Goal: Task Accomplishment & Management: Use online tool/utility

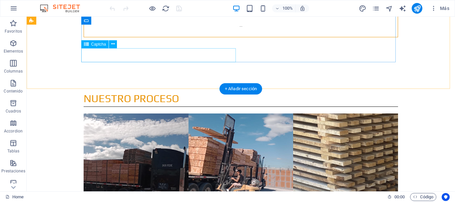
scroll to position [900, 0]
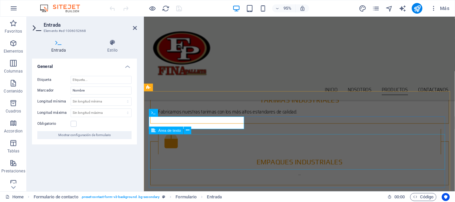
scroll to position [799, 0]
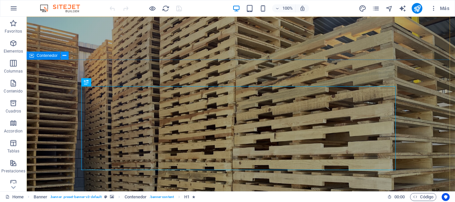
click at [62, 56] on button at bounding box center [65, 56] width 8 height 8
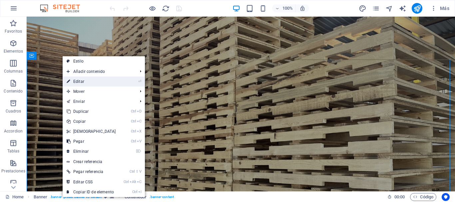
click at [86, 81] on link "⏎ Editar" at bounding box center [91, 82] width 57 height 10
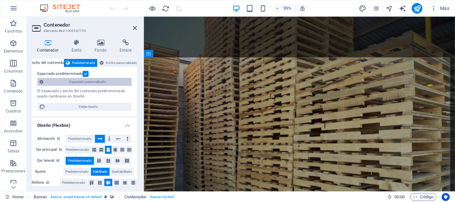
scroll to position [67, 0]
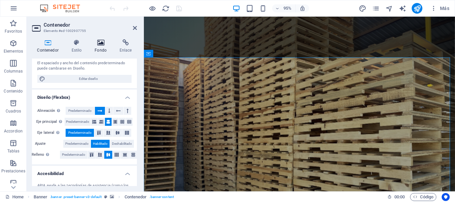
click at [105, 47] on h4 "Fondo" at bounding box center [102, 46] width 25 height 14
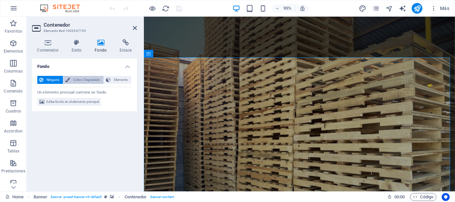
click at [86, 79] on span "Color / Degradado" at bounding box center [87, 80] width 30 height 8
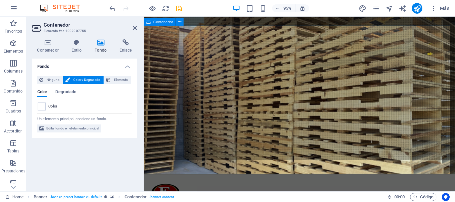
scroll to position [0, 0]
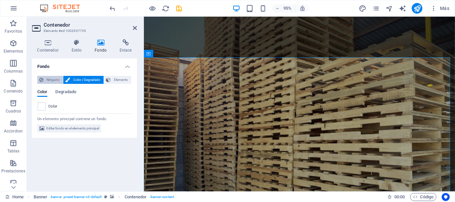
click at [48, 81] on span "Ninguno" at bounding box center [53, 80] width 16 height 8
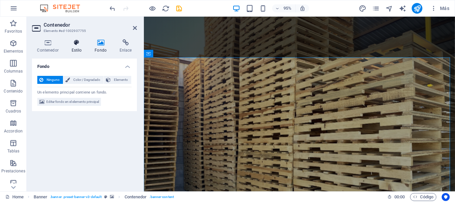
click at [78, 49] on h4 "Estilo" at bounding box center [77, 46] width 23 height 14
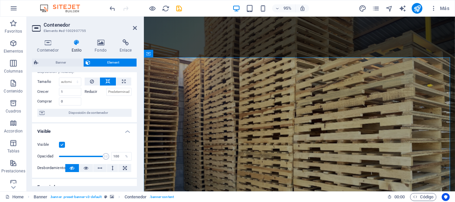
scroll to position [67, 0]
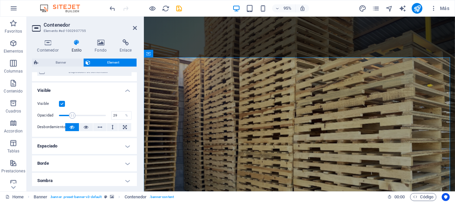
drag, startPoint x: 105, startPoint y: 118, endPoint x: 72, endPoint y: 119, distance: 33.0
click at [72, 119] on span at bounding box center [72, 115] width 7 height 7
type input "100"
drag, startPoint x: 72, startPoint y: 118, endPoint x: 114, endPoint y: 119, distance: 42.0
click at [114, 119] on div "Opacidad 100 %" at bounding box center [84, 116] width 94 height 10
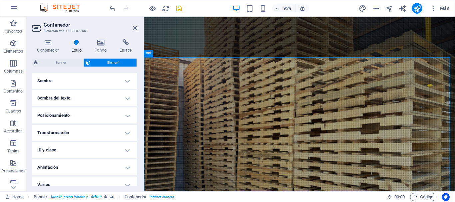
scroll to position [173, 0]
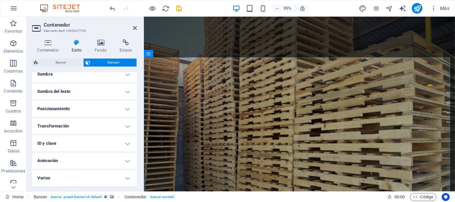
click at [129, 177] on h4 "Varios" at bounding box center [84, 178] width 105 height 16
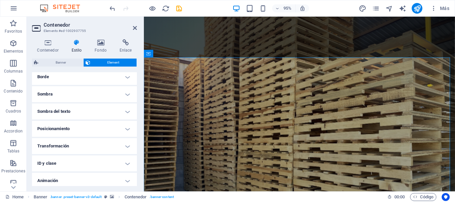
scroll to position [181, 0]
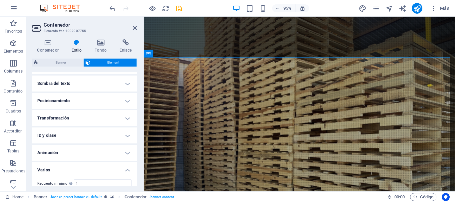
click at [126, 122] on h4 "Transformación" at bounding box center [84, 118] width 105 height 16
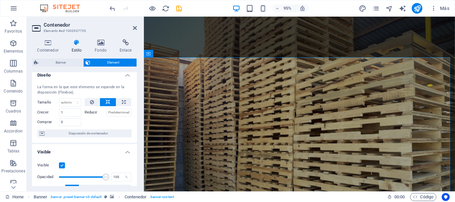
scroll to position [0, 0]
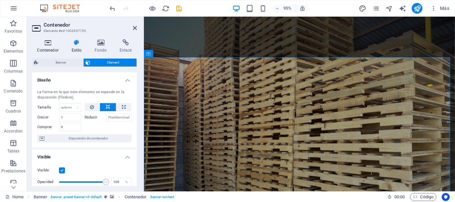
click at [42, 49] on h4 "Contenedor" at bounding box center [49, 46] width 34 height 14
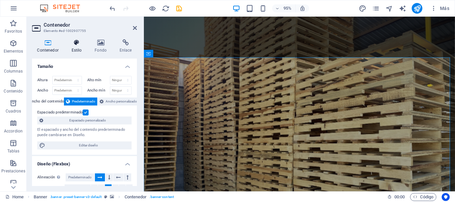
click at [78, 44] on icon at bounding box center [76, 42] width 21 height 7
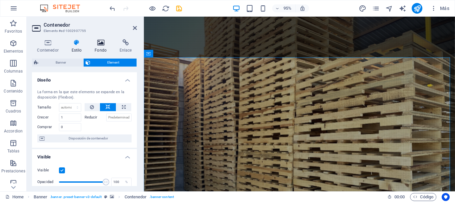
click at [93, 44] on icon at bounding box center [101, 42] width 22 height 7
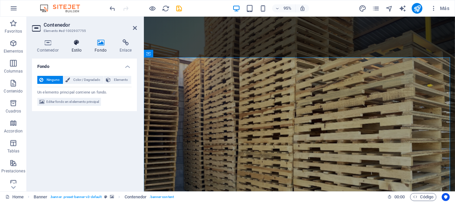
click at [80, 49] on h4 "Estilo" at bounding box center [77, 46] width 23 height 14
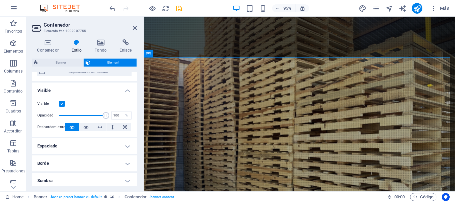
scroll to position [100, 0]
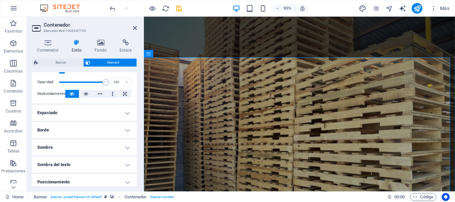
click at [127, 149] on h4 "Sombra" at bounding box center [84, 148] width 105 height 16
click at [127, 149] on h4 "Sombra" at bounding box center [84, 146] width 105 height 12
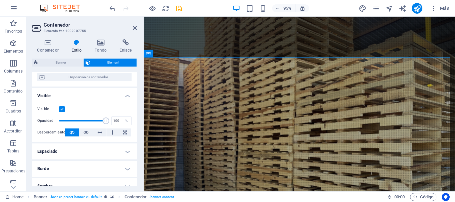
scroll to position [0, 0]
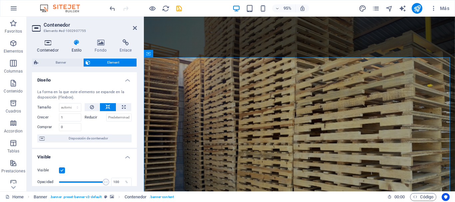
click at [48, 45] on icon at bounding box center [48, 42] width 32 height 7
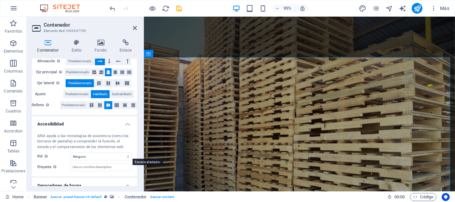
scroll to position [133, 0]
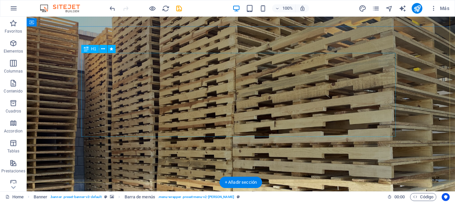
scroll to position [0, 0]
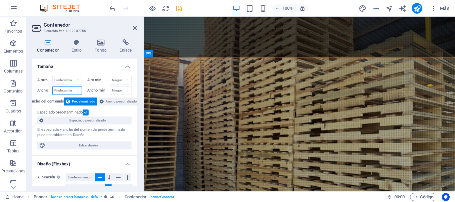
drag, startPoint x: 31, startPoint y: 70, endPoint x: 57, endPoint y: 87, distance: 31.4
click at [57, 87] on select "Predeterminado px rem % em vh vw" at bounding box center [67, 91] width 29 height 8
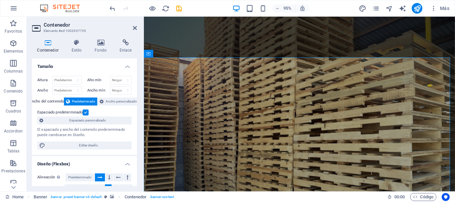
click at [129, 71] on div "Altura Predeterminado px rem % vh vw Alto mín Ninguno px rem % vh vw Ancho Pred…" at bounding box center [84, 113] width 105 height 84
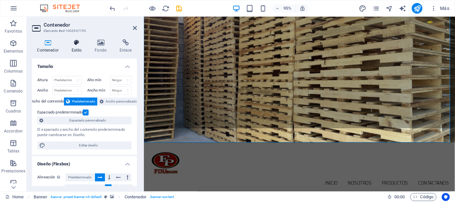
click at [77, 50] on h4 "Estilo" at bounding box center [77, 46] width 23 height 14
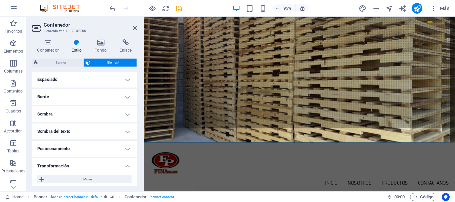
scroll to position [100, 0]
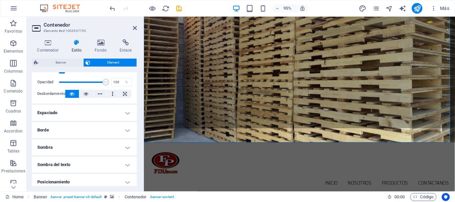
click at [126, 113] on h4 "Espaciado" at bounding box center [84, 113] width 105 height 16
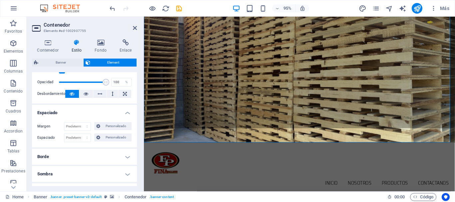
click at [126, 113] on h4 "Espaciado" at bounding box center [84, 111] width 105 height 12
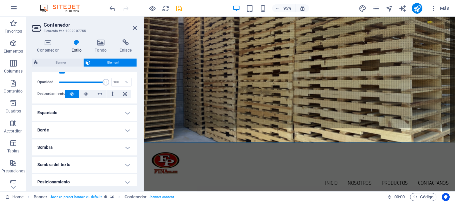
click at [126, 131] on h4 "Borde" at bounding box center [84, 130] width 105 height 16
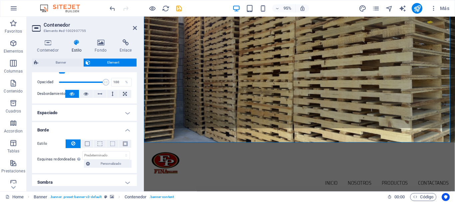
click at [126, 131] on h4 "Borde" at bounding box center [84, 128] width 105 height 12
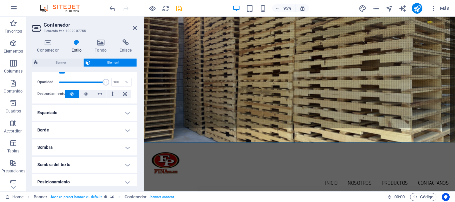
scroll to position [133, 0]
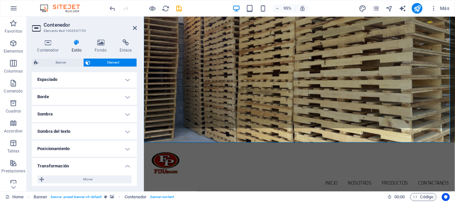
click at [125, 114] on h4 "Sombra" at bounding box center [84, 114] width 105 height 16
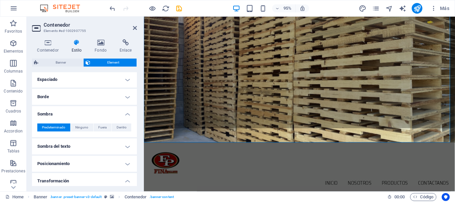
click at [125, 114] on h4 "Sombra" at bounding box center [84, 112] width 105 height 12
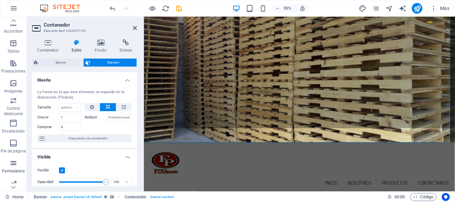
scroll to position [125, 0]
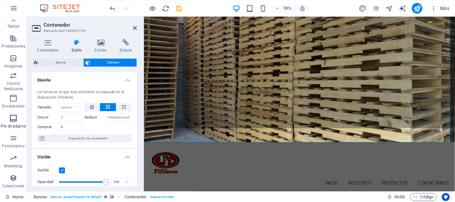
click at [15, 120] on icon "button" at bounding box center [13, 118] width 8 height 8
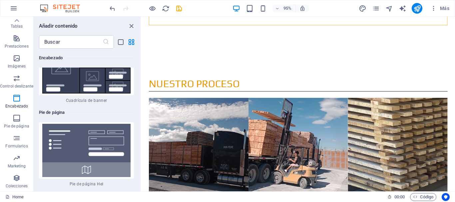
scroll to position [8990, 0]
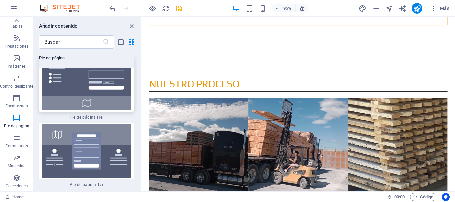
click at [60, 98] on img at bounding box center [87, 83] width 92 height 53
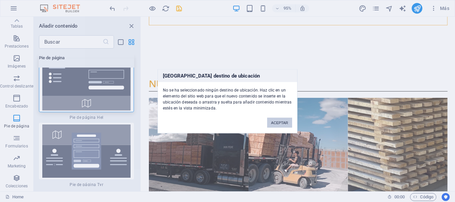
drag, startPoint x: 281, startPoint y: 123, endPoint x: 145, endPoint y: 112, distance: 136.8
click at [281, 123] on button "ACEPTAR" at bounding box center [279, 123] width 25 height 10
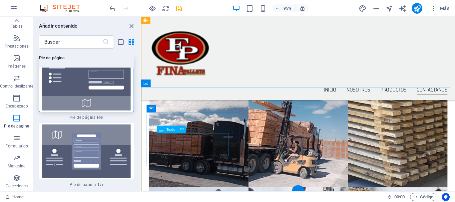
scroll to position [1175, 0]
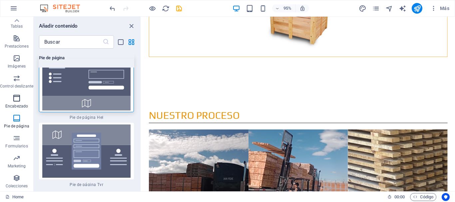
click at [18, 97] on icon "button" at bounding box center [17, 98] width 8 height 8
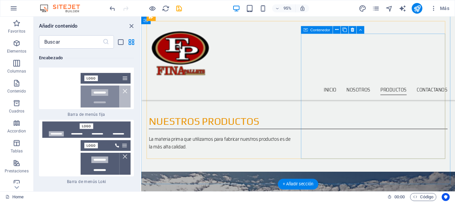
scroll to position [475, 0]
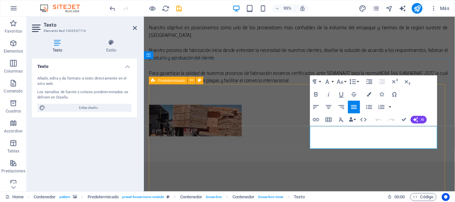
drag, startPoint x: 334, startPoint y: 142, endPoint x: 309, endPoint y: 133, distance: 27.3
drag, startPoint x: 334, startPoint y: 143, endPoint x: 300, endPoint y: 136, distance: 35.0
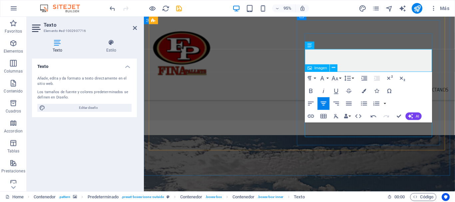
scroll to position [500, 0]
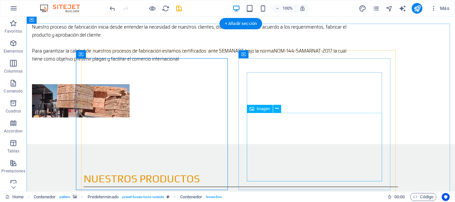
scroll to position [534, 0]
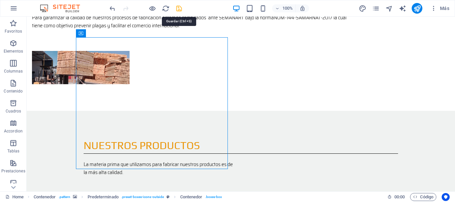
click at [177, 9] on icon "save" at bounding box center [179, 9] width 8 height 8
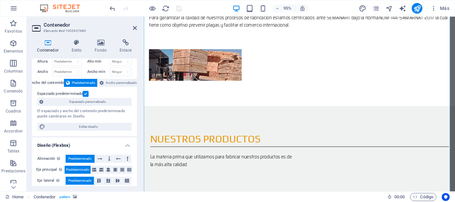
scroll to position [0, 0]
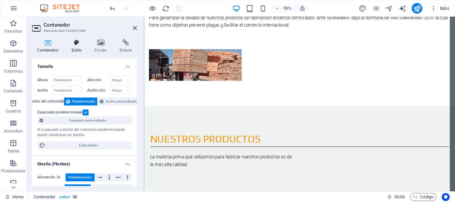
click at [79, 51] on h4 "Estilo" at bounding box center [77, 46] width 23 height 14
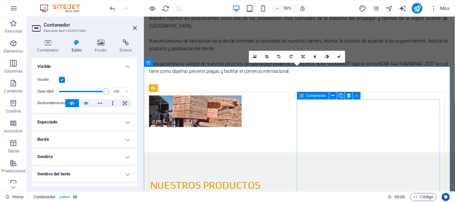
scroll to position [500, 0]
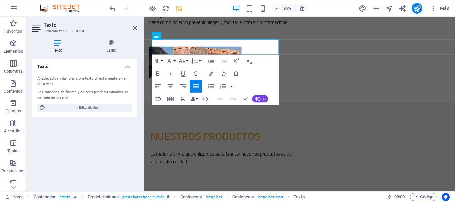
scroll to position [567, 0]
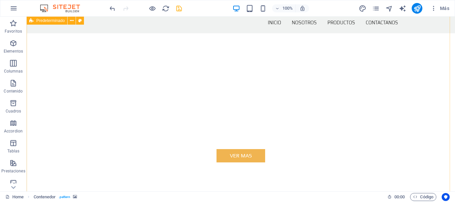
scroll to position [234, 0]
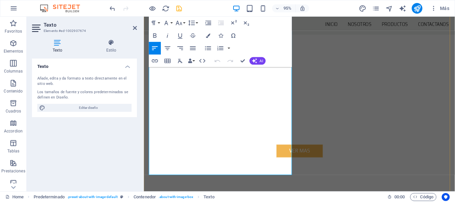
drag, startPoint x: 278, startPoint y: 146, endPoint x: 187, endPoint y: 158, distance: 91.7
copy strong "NOM-144-SAMARNAT-2017"
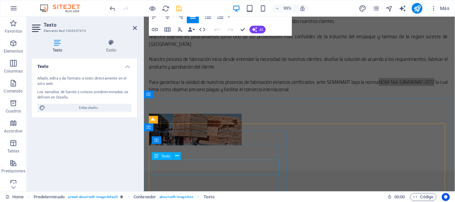
scroll to position [500, 0]
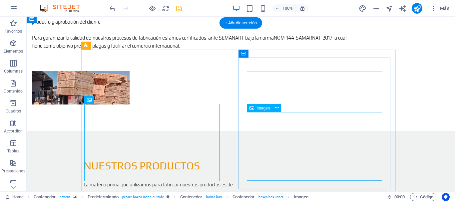
scroll to position [534, 0]
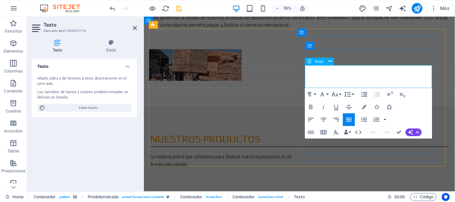
drag, startPoint x: 343, startPoint y: 79, endPoint x: 314, endPoint y: 81, distance: 29.4
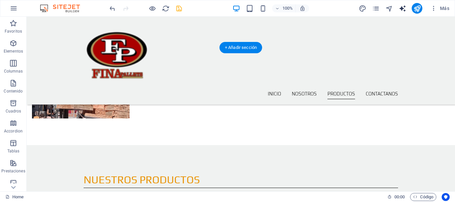
scroll to position [468, 0]
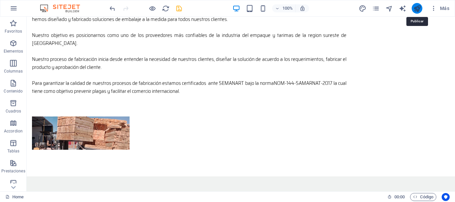
click at [418, 8] on icon "publish" at bounding box center [417, 9] width 8 height 8
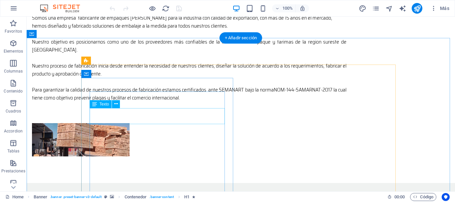
scroll to position [500, 0]
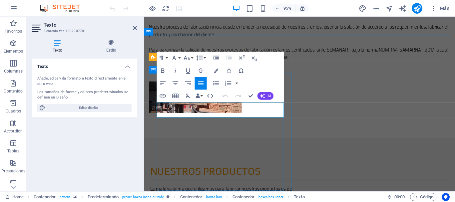
drag, startPoint x: 222, startPoint y: 110, endPoint x: 225, endPoint y: 109, distance: 3.8
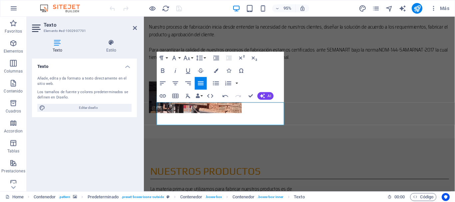
scroll to position [433, 0]
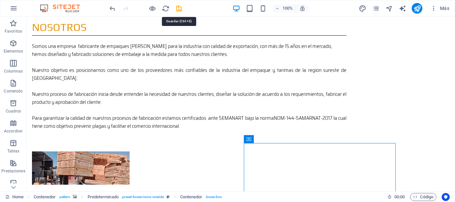
click at [178, 9] on icon "save" at bounding box center [179, 9] width 8 height 8
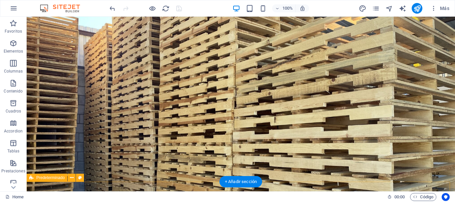
scroll to position [0, 0]
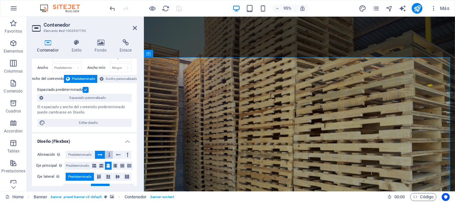
scroll to position [33, 0]
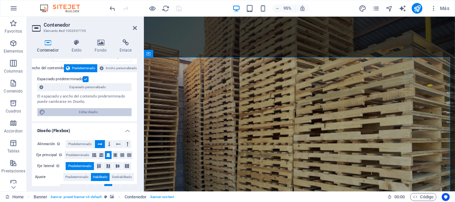
click at [93, 113] on span "Editar diseño" at bounding box center [88, 112] width 82 height 8
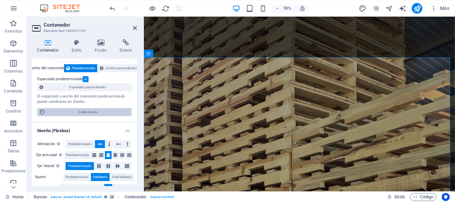
select select "rem"
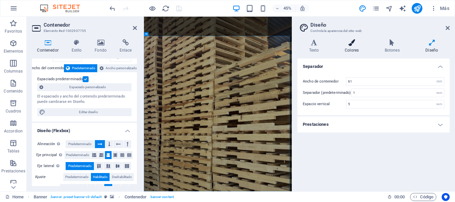
click at [349, 51] on h4 "Colores" at bounding box center [353, 46] width 40 height 14
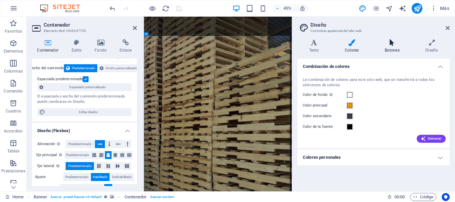
click at [386, 49] on h4 "Botones" at bounding box center [393, 46] width 41 height 14
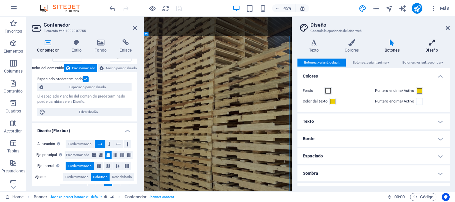
click at [431, 48] on h4 "Diseño" at bounding box center [432, 46] width 36 height 14
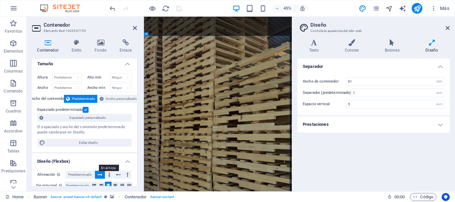
scroll to position [0, 0]
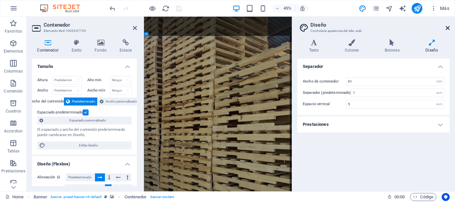
click at [446, 28] on icon at bounding box center [448, 27] width 4 height 5
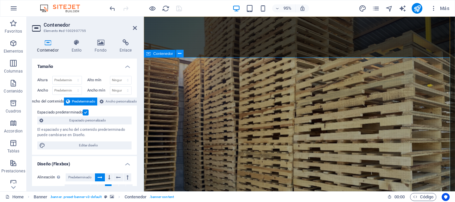
click at [179, 54] on icon at bounding box center [179, 53] width 3 height 7
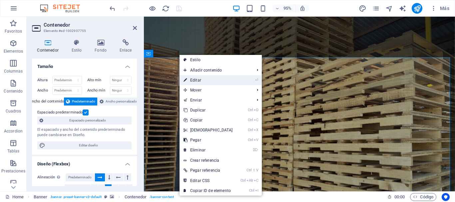
click at [206, 81] on link "⏎ Editar" at bounding box center [208, 80] width 57 height 10
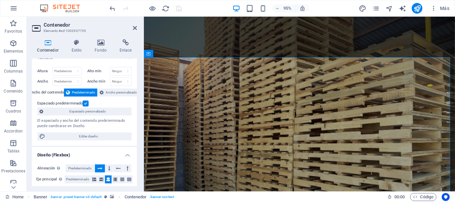
scroll to position [5, 0]
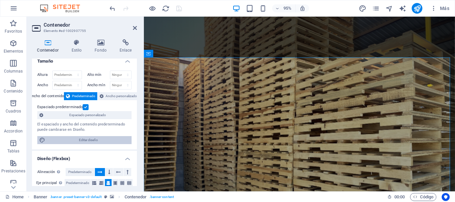
click at [105, 138] on span "Editar diseño" at bounding box center [88, 140] width 82 height 8
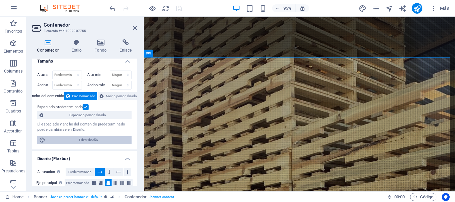
select select "rem"
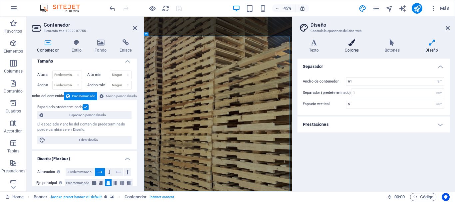
click at [340, 44] on icon at bounding box center [351, 42] width 37 height 7
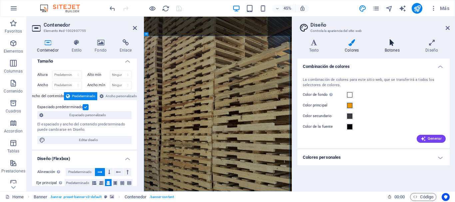
click at [387, 48] on h4 "Botones" at bounding box center [393, 46] width 41 height 14
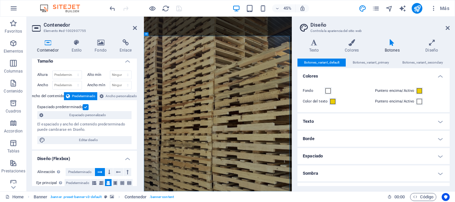
click at [440, 125] on h4 "Texto" at bounding box center [374, 122] width 152 height 16
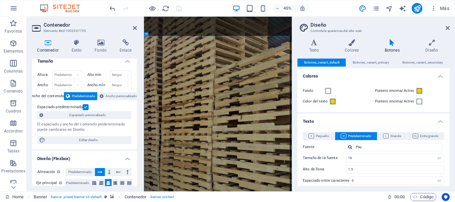
click at [440, 125] on h4 "Texto" at bounding box center [374, 120] width 152 height 12
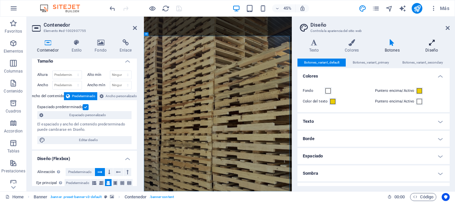
click at [431, 51] on h4 "Diseño" at bounding box center [432, 46] width 36 height 14
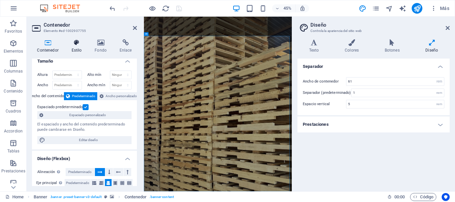
click at [77, 52] on h4 "Estilo" at bounding box center [77, 46] width 23 height 14
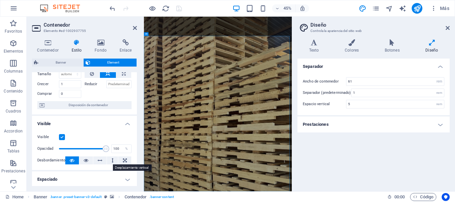
scroll to position [0, 0]
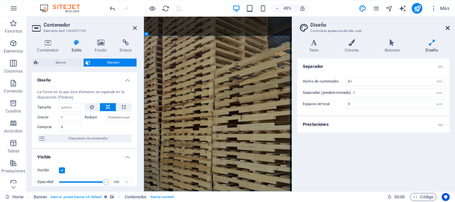
click at [448, 28] on icon at bounding box center [448, 27] width 4 height 5
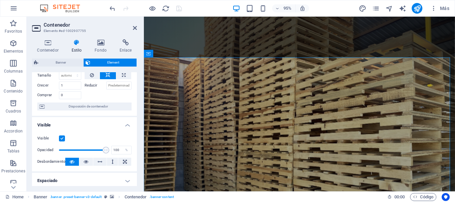
scroll to position [67, 0]
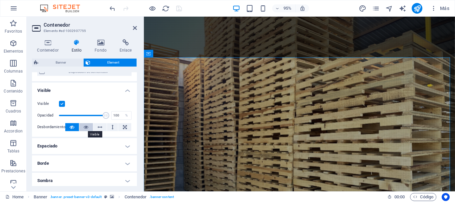
click at [84, 127] on icon at bounding box center [86, 127] width 5 height 8
click at [74, 128] on icon at bounding box center [72, 127] width 5 height 8
click at [118, 115] on input "100" at bounding box center [122, 116] width 20 height 8
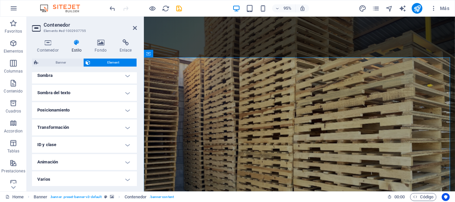
scroll to position [173, 0]
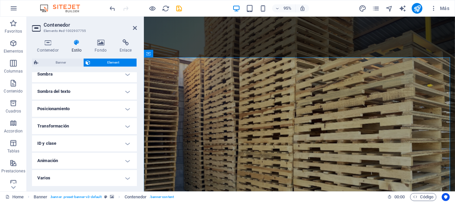
click at [122, 180] on h4 "Varios" at bounding box center [84, 178] width 105 height 16
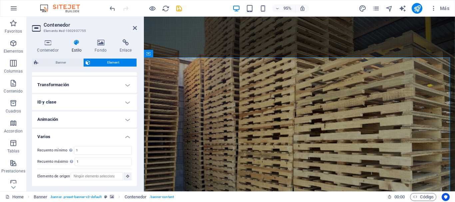
scroll to position [181, 0]
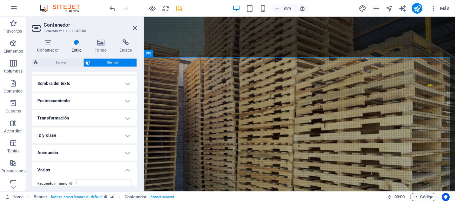
click at [126, 116] on h4 "Transformación" at bounding box center [84, 118] width 105 height 16
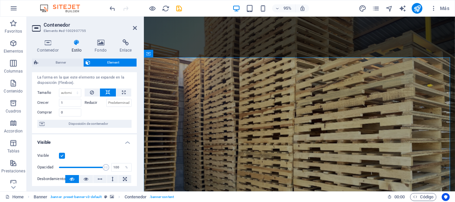
scroll to position [0, 0]
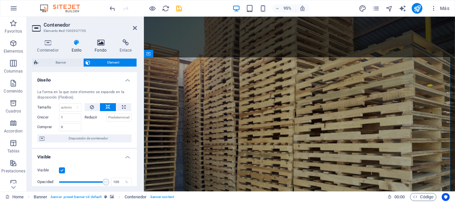
click at [98, 45] on icon at bounding box center [101, 42] width 22 height 7
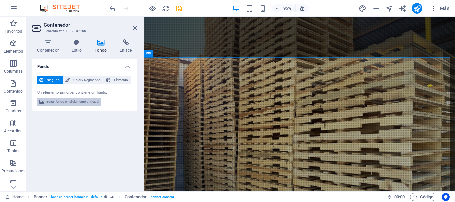
click at [76, 105] on span "Editar fondo en el elemento principal" at bounding box center [72, 102] width 53 height 8
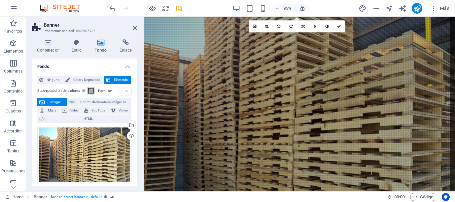
click at [90, 92] on span at bounding box center [90, 90] width 5 height 5
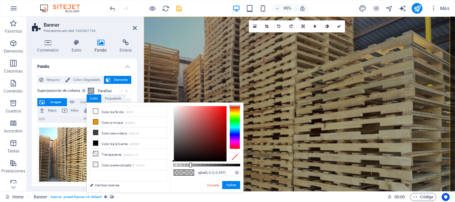
click at [190, 166] on div at bounding box center [190, 165] width 3 height 5
click at [225, 109] on div at bounding box center [200, 133] width 53 height 55
click at [225, 107] on div at bounding box center [200, 133] width 53 height 55
click at [112, 124] on li "Color principal #ea9508" at bounding box center [128, 122] width 77 height 11
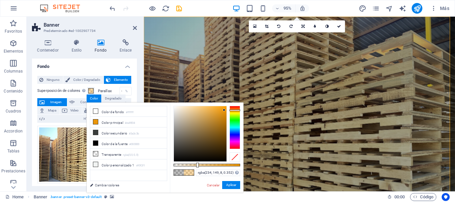
drag, startPoint x: 191, startPoint y: 166, endPoint x: 197, endPoint y: 167, distance: 5.8
click at [197, 167] on div at bounding box center [197, 165] width 3 height 5
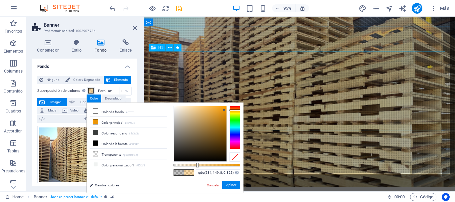
scroll to position [33, 0]
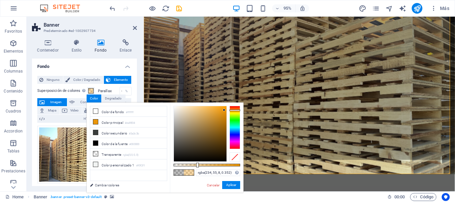
click at [233, 107] on div at bounding box center [235, 127] width 11 height 43
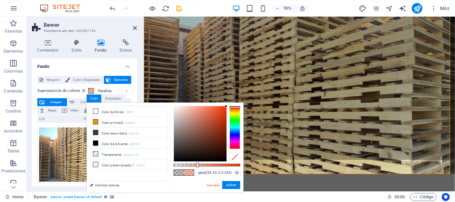
drag, startPoint x: 225, startPoint y: 111, endPoint x: 226, endPoint y: 106, distance: 5.3
click at [226, 106] on div at bounding box center [200, 133] width 53 height 55
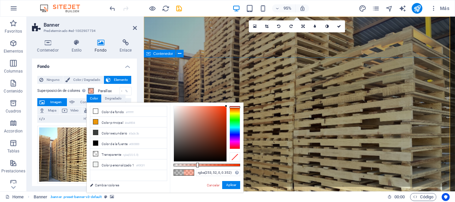
scroll to position [0, 0]
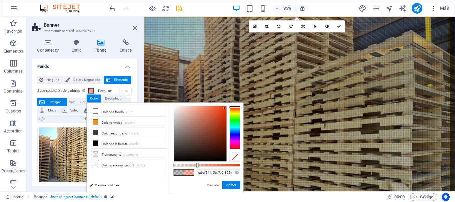
click at [225, 108] on div at bounding box center [200, 133] width 53 height 55
type input "rgba(247, 55, 6, 0.352)"
click at [225, 108] on div at bounding box center [225, 107] width 2 height 2
click at [230, 185] on button "Aplicar" at bounding box center [231, 185] width 18 height 8
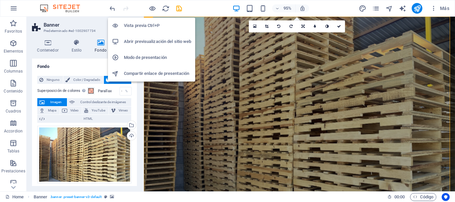
click at [151, 27] on h6 "Vista previa Ctrl+P" at bounding box center [157, 26] width 67 height 8
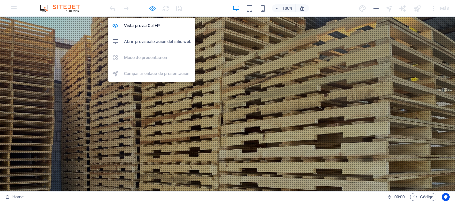
click at [152, 9] on icon "button" at bounding box center [153, 9] width 8 height 8
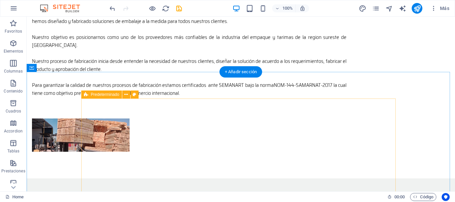
scroll to position [466, 0]
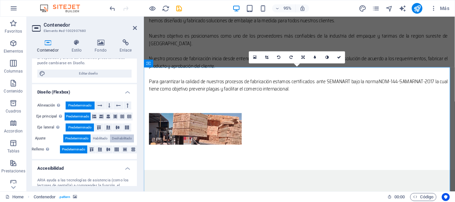
scroll to position [5, 0]
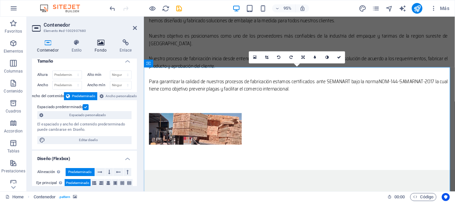
click at [96, 46] on icon at bounding box center [101, 42] width 22 height 7
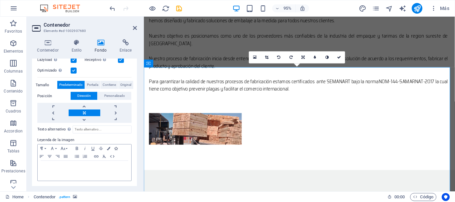
scroll to position [55, 0]
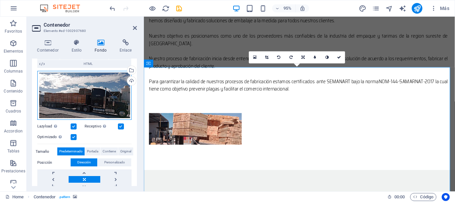
click at [94, 100] on div "Arrastra archivos aquí, haz clic para escoger archivos o selecciona archivos de…" at bounding box center [84, 95] width 94 height 49
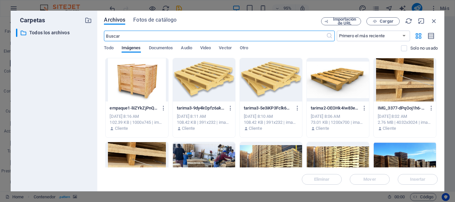
scroll to position [656, 0]
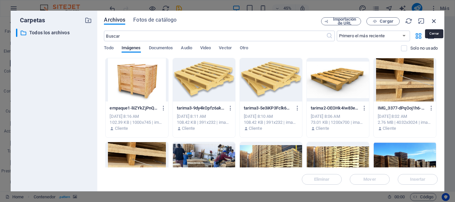
click at [433, 21] on icon "button" at bounding box center [433, 20] width 7 height 7
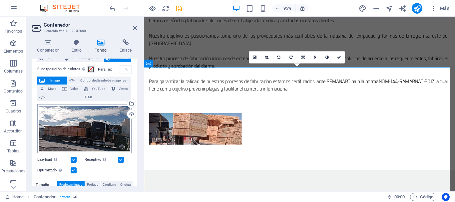
scroll to position [0, 0]
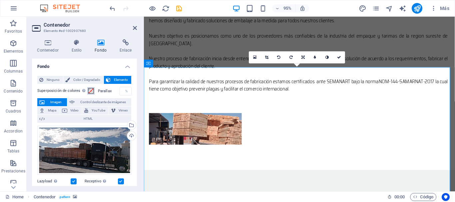
click at [91, 91] on span at bounding box center [90, 90] width 5 height 5
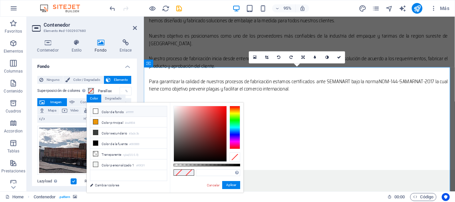
click at [116, 112] on li "Color de fondo #ffffff" at bounding box center [128, 111] width 77 height 11
type input "#ffffff"
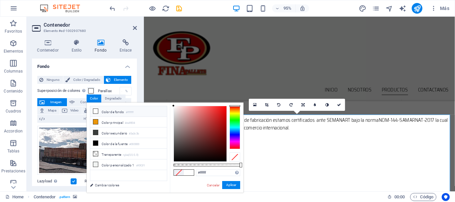
scroll to position [414, 0]
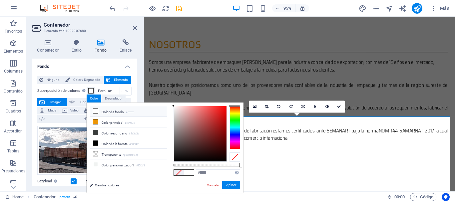
click at [211, 187] on link "Cancelar" at bounding box center [213, 185] width 14 height 5
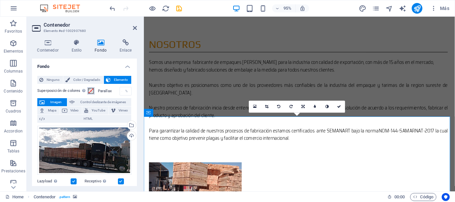
click at [90, 91] on span at bounding box center [90, 90] width 5 height 5
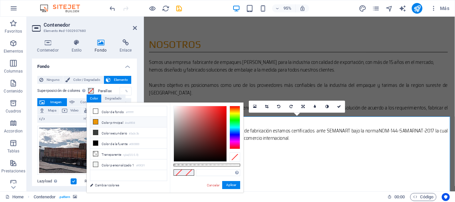
click at [126, 123] on small "#ea9508" at bounding box center [130, 123] width 10 height 5
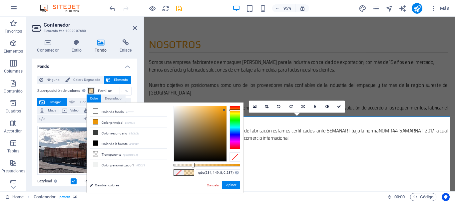
drag, startPoint x: 241, startPoint y: 166, endPoint x: 193, endPoint y: 165, distance: 48.0
click at [193, 165] on div at bounding box center [193, 165] width 3 height 5
drag, startPoint x: 193, startPoint y: 166, endPoint x: 165, endPoint y: 166, distance: 28.0
click at [170, 167] on div "rgba(234, 149, 8, 0) Formatos soportados #0852ed rgb(8, 82, 237) rgba(8, 82, 23…" at bounding box center [207, 196] width 74 height 187
click at [139, 154] on small "rgba(0,0,0,.0)" at bounding box center [131, 155] width 16 height 5
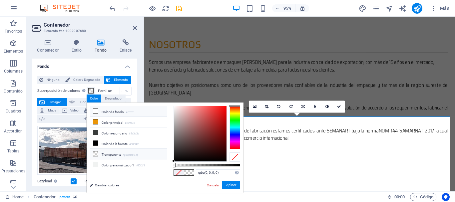
click at [125, 113] on li "Color de fondo #ffffff" at bounding box center [128, 111] width 77 height 11
type input "rgba(255, 255, 255, 0)"
click at [211, 184] on link "Cancelar" at bounding box center [213, 185] width 14 height 5
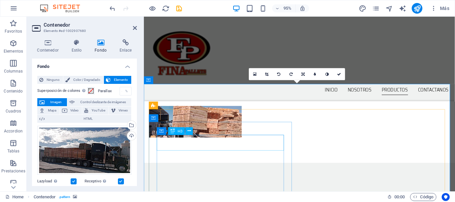
scroll to position [448, 0]
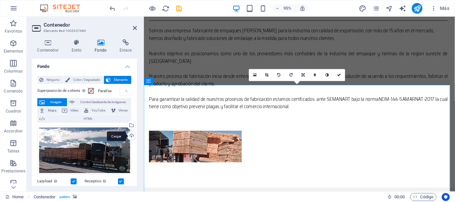
click at [131, 138] on div "Cargar" at bounding box center [131, 137] width 10 height 10
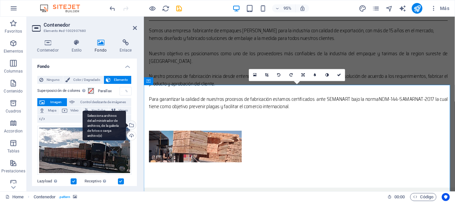
click at [130, 125] on div "Selecciona archivos del administrador de archivos, de la galería de fotos o car…" at bounding box center [131, 126] width 10 height 10
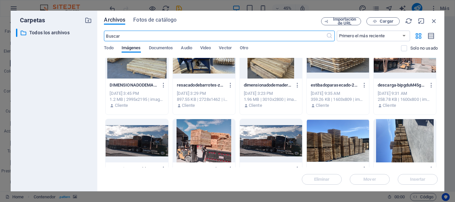
scroll to position [200, 0]
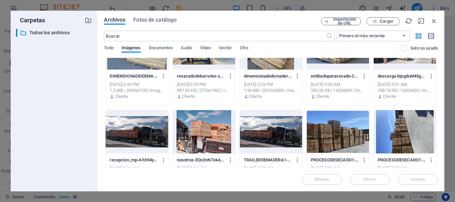
click at [200, 142] on div at bounding box center [204, 131] width 62 height 43
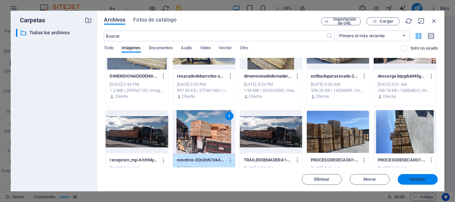
click at [412, 179] on span "Insertar" at bounding box center [418, 180] width 16 height 4
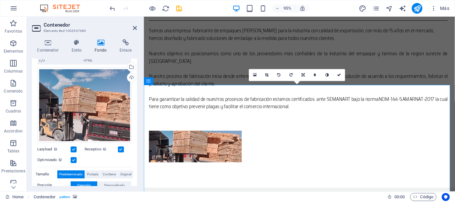
scroll to position [67, 0]
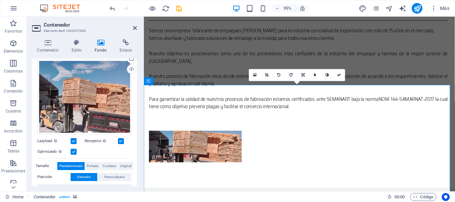
click at [73, 140] on label at bounding box center [74, 141] width 6 height 6
click at [0, 0] on input "Lazyload La carga de imágenes tras la carga de la página mejora la velocidad de…" at bounding box center [0, 0] width 0 height 0
click at [74, 141] on label at bounding box center [74, 141] width 6 height 6
click at [0, 0] on input "Lazyload La carga de imágenes tras la carga de la página mejora la velocidad de…" at bounding box center [0, 0] width 0 height 0
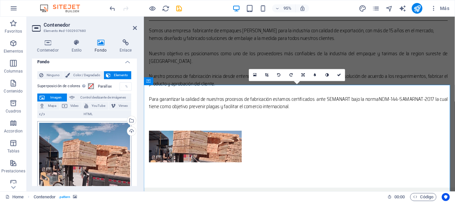
scroll to position [0, 0]
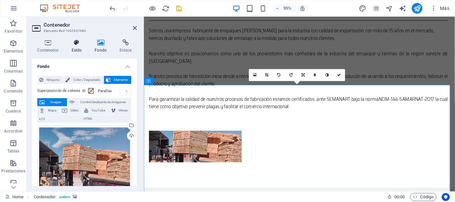
click at [80, 53] on h4 "Estilo" at bounding box center [77, 46] width 23 height 14
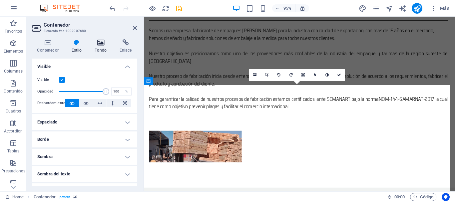
click at [101, 46] on h4 "Fondo" at bounding box center [102, 46] width 25 height 14
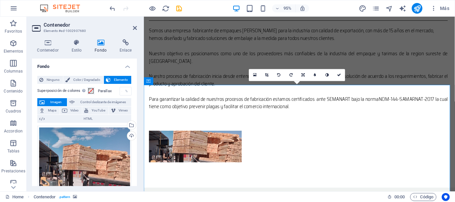
click at [108, 92] on label "Parallax" at bounding box center [109, 91] width 22 height 4
click at [89, 91] on span at bounding box center [90, 90] width 5 height 5
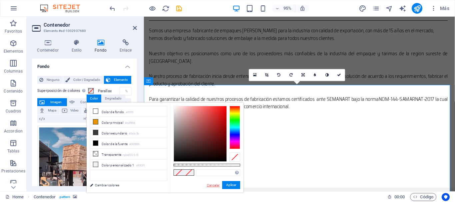
click at [211, 185] on link "Cancelar" at bounding box center [213, 185] width 14 height 5
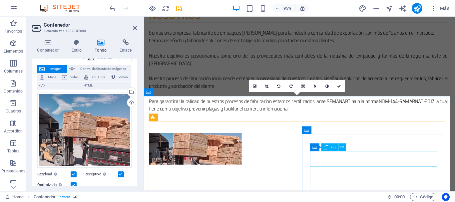
scroll to position [447, 0]
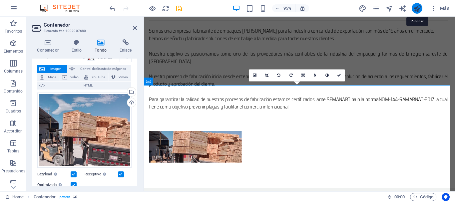
click at [415, 8] on icon "publish" at bounding box center [417, 9] width 8 height 8
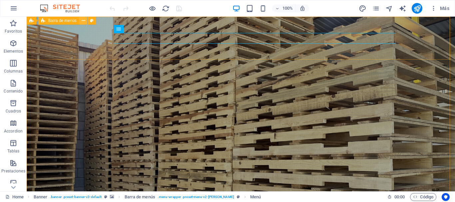
click at [84, 21] on icon at bounding box center [84, 20] width 4 height 7
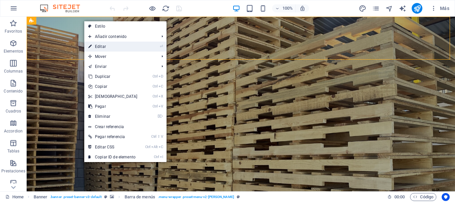
drag, startPoint x: 103, startPoint y: 46, endPoint x: 259, endPoint y: 24, distance: 158.0
click at [103, 46] on link "⏎ Editar" at bounding box center [112, 47] width 57 height 10
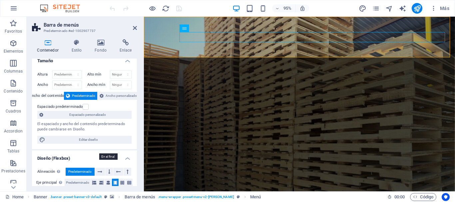
scroll to position [5, 0]
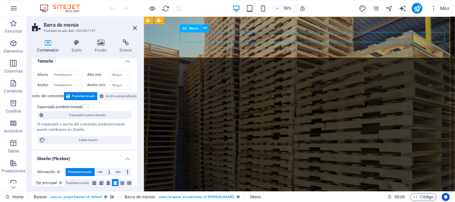
select select
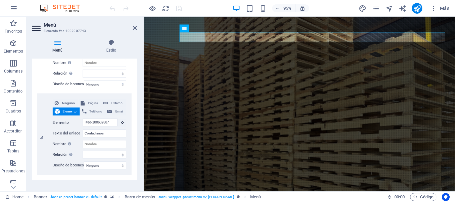
scroll to position [299, 0]
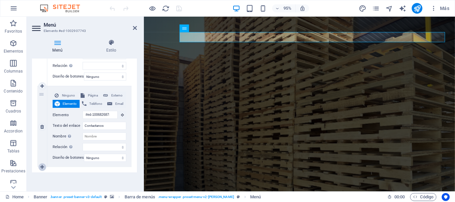
click at [41, 165] on icon at bounding box center [42, 167] width 4 height 5
select select
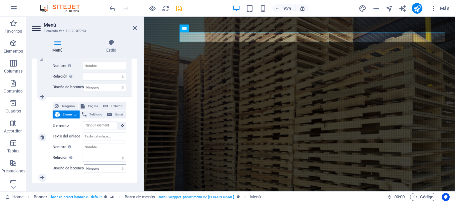
scroll to position [380, 0]
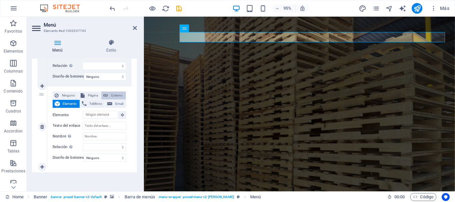
click at [115, 92] on span "Externo" at bounding box center [117, 96] width 14 height 8
select select
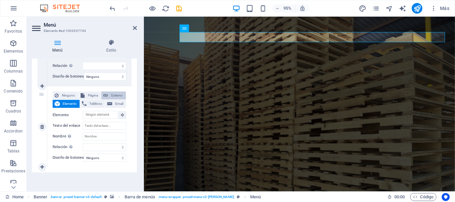
select select "blank"
select select
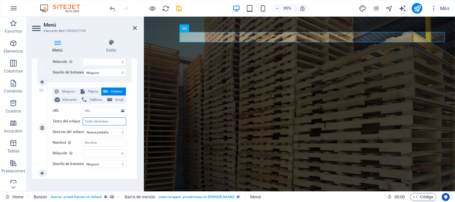
click at [107, 125] on input "Texto del enlace" at bounding box center [105, 122] width 44 height 8
type input "fae"
select select
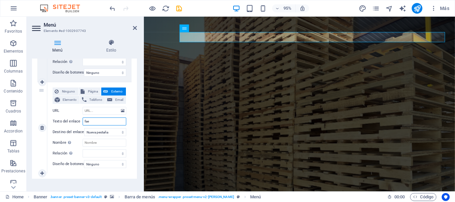
select select
type input "f"
select select
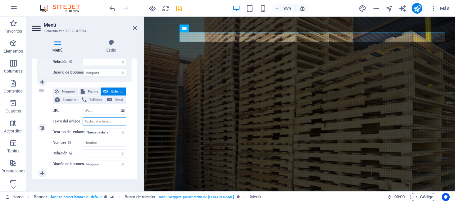
select select
type input "f"
select select
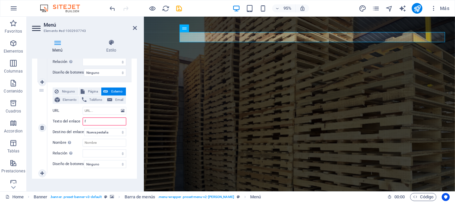
select select
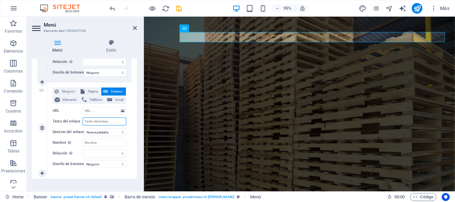
select select
click at [113, 166] on select "Ninguno Predeterminado Principal Secundario" at bounding box center [105, 164] width 42 height 8
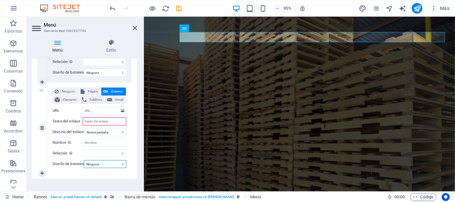
select select "primary"
click at [84, 160] on select "Ninguno Predeterminado Principal Secundario" at bounding box center [105, 164] width 42 height 8
select select
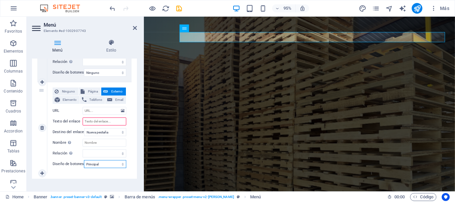
select select
click at [103, 167] on select "Ninguno Predeterminado Principal Secundario" at bounding box center [105, 164] width 42 height 8
select select "secondary"
click at [84, 160] on select "Ninguno Predeterminado Principal Secundario" at bounding box center [105, 164] width 42 height 8
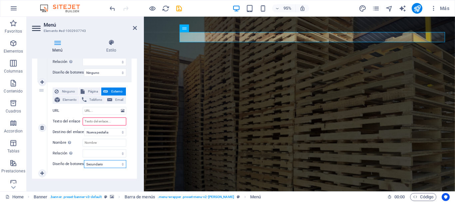
select select
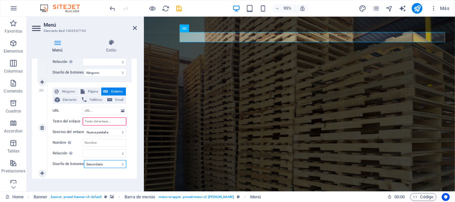
click at [101, 163] on select "Ninguno Predeterminado Principal Secundario" at bounding box center [105, 164] width 42 height 8
select select
click at [84, 160] on select "Ninguno Predeterminado Principal Secundario" at bounding box center [105, 164] width 42 height 8
select select
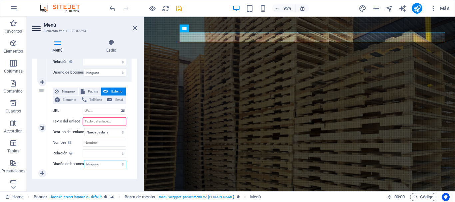
select select
click at [100, 166] on select "Ninguno Predeterminado Principal Secundario" at bounding box center [105, 164] width 42 height 8
select select "default"
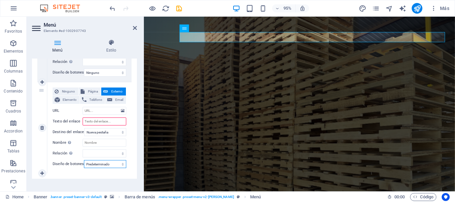
click at [84, 160] on select "Ninguno Predeterminado Principal Secundario" at bounding box center [105, 164] width 42 height 8
select select
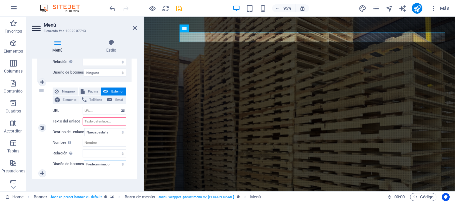
select select
click at [101, 167] on select "Ninguno Predeterminado Principal Secundario" at bounding box center [105, 164] width 42 height 8
select select "primary"
click at [84, 160] on select "Ninguno Predeterminado Principal Secundario" at bounding box center [105, 164] width 42 height 8
select select
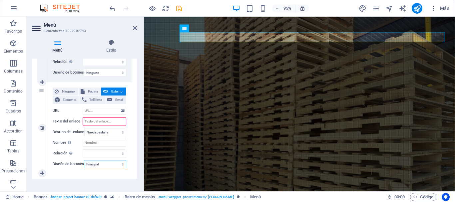
select select
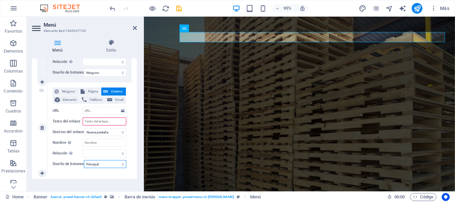
click at [100, 163] on select "Ninguno Predeterminado Principal Secundario" at bounding box center [105, 164] width 42 height 8
select select "secondary"
click at [84, 160] on select "Ninguno Predeterminado Principal Secundario" at bounding box center [105, 164] width 42 height 8
select select
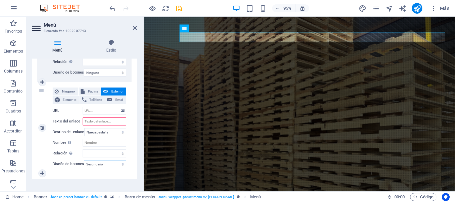
select select
click at [102, 164] on select "Ninguno Predeterminado Principal Secundario" at bounding box center [105, 164] width 42 height 8
click at [41, 131] on link at bounding box center [42, 128] width 8 height 8
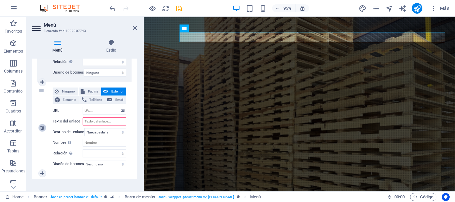
select select
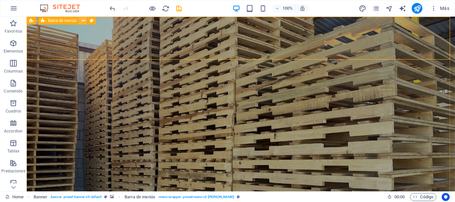
click at [84, 22] on icon at bounding box center [84, 20] width 4 height 7
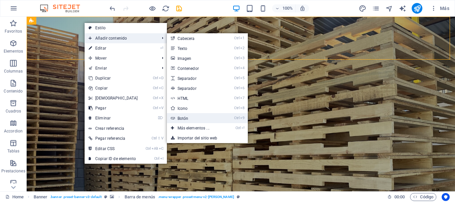
click at [190, 118] on link "Ctrl 9 Botón" at bounding box center [195, 118] width 56 height 10
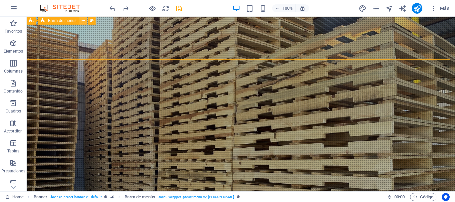
click at [82, 22] on icon at bounding box center [84, 20] width 4 height 7
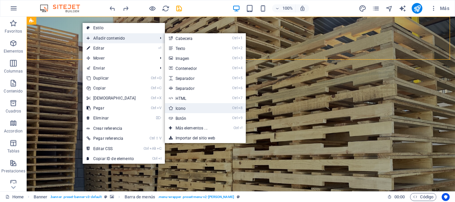
click at [192, 106] on link "Ctrl 8 Icono" at bounding box center [193, 108] width 56 height 10
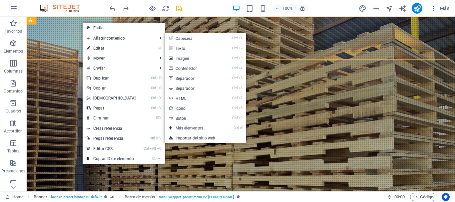
select select "xMidYMid"
select select "px"
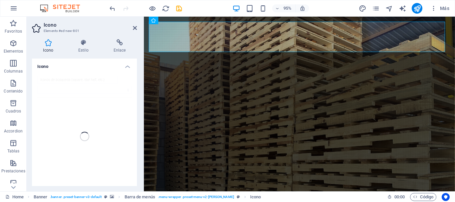
click at [72, 80] on div at bounding box center [84, 137] width 105 height 132
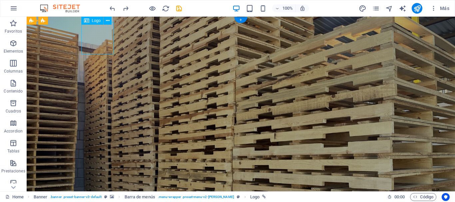
select select "px"
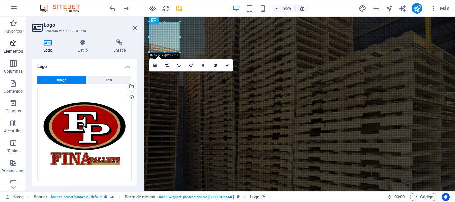
click at [14, 47] on icon "button" at bounding box center [13, 43] width 8 height 8
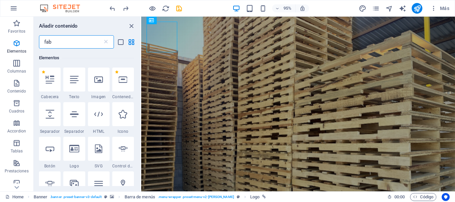
scroll to position [0, 0]
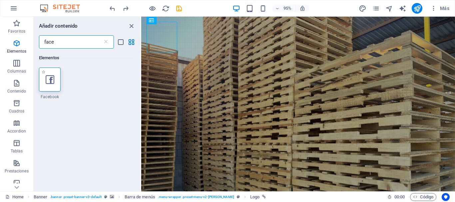
type input "face"
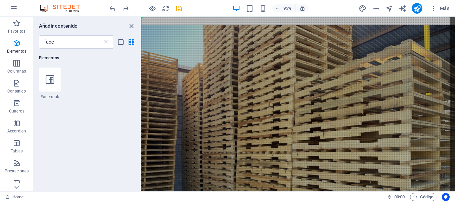
select select "%"
select select "px"
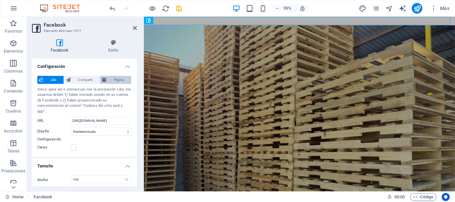
click at [111, 82] on span "Página" at bounding box center [119, 80] width 21 height 8
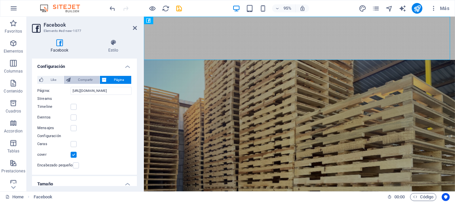
click at [85, 83] on span "Compartir" at bounding box center [85, 80] width 25 height 8
type input "20"
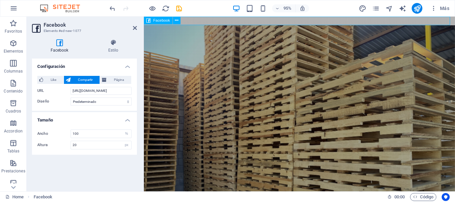
type input "130"
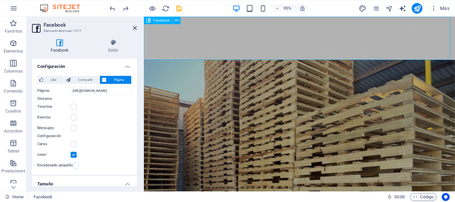
click at [309, 35] on div at bounding box center [307, 40] width 327 height 46
click at [179, 20] on button at bounding box center [177, 21] width 8 height 8
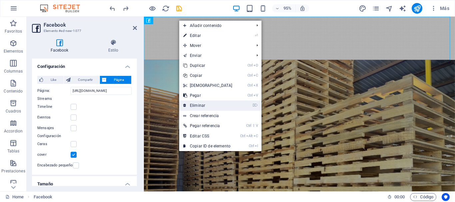
drag, startPoint x: 201, startPoint y: 107, endPoint x: 174, endPoint y: 90, distance: 32.1
click at [201, 107] on link "⌦ Eliminar" at bounding box center [207, 106] width 57 height 10
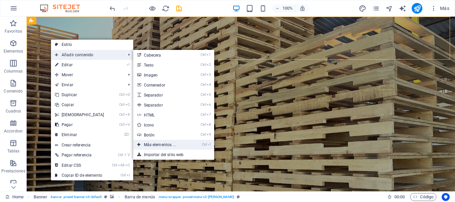
click at [170, 146] on link "Ctrl ⏎ Más elementos ..." at bounding box center [161, 145] width 56 height 10
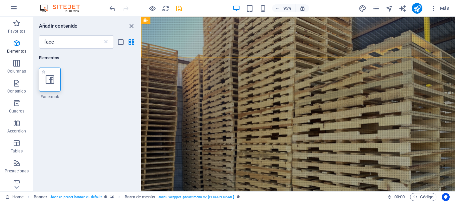
click at [54, 86] on div at bounding box center [50, 80] width 22 height 24
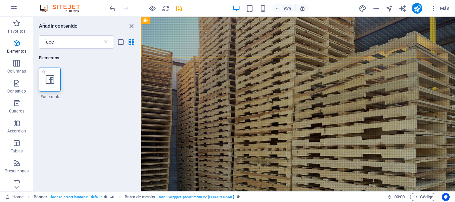
select select "%"
select select "px"
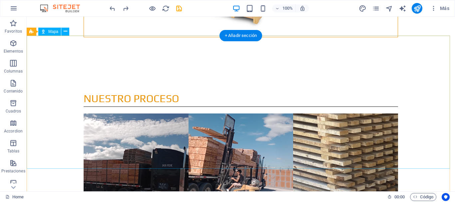
scroll to position [1225, 0]
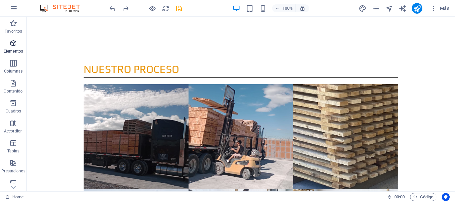
click at [15, 46] on icon "button" at bounding box center [13, 43] width 8 height 8
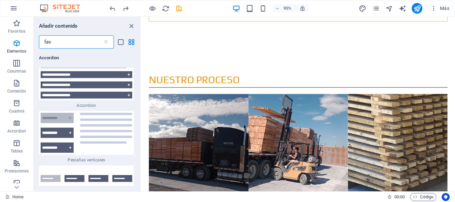
scroll to position [0, 0]
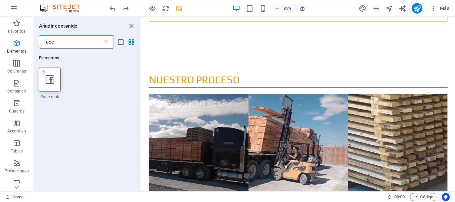
type input "face"
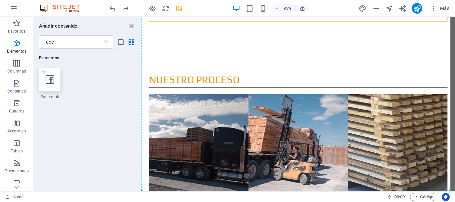
select select "%"
select select "px"
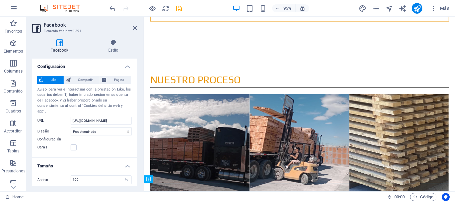
scroll to position [1223, 0]
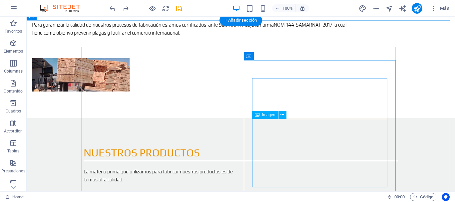
scroll to position [527, 0]
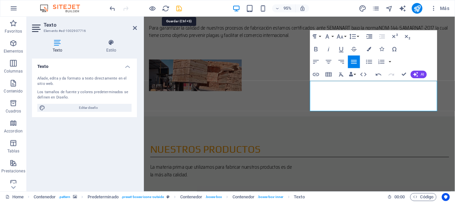
click at [178, 7] on icon "save" at bounding box center [179, 9] width 8 height 8
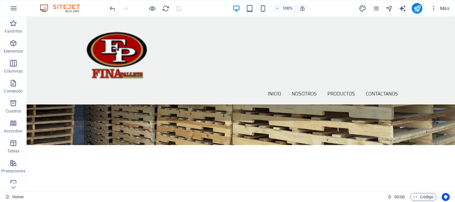
scroll to position [48, 0]
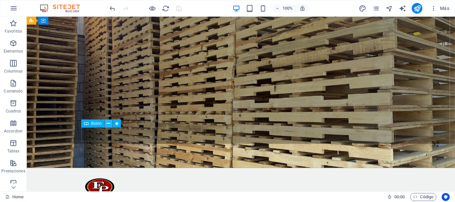
click at [110, 124] on icon at bounding box center [109, 123] width 4 height 7
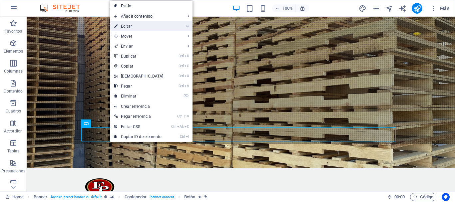
click at [135, 28] on link "⏎ Editar" at bounding box center [138, 26] width 57 height 10
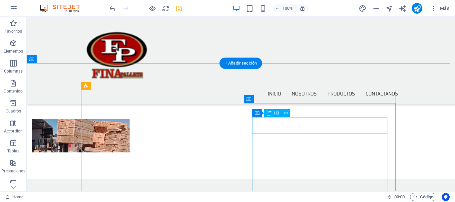
scroll to position [414, 0]
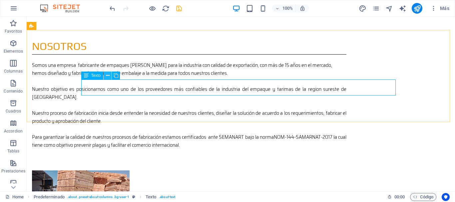
click at [109, 75] on icon at bounding box center [108, 75] width 4 height 7
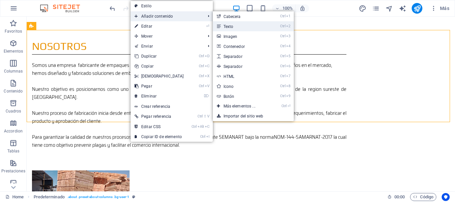
click at [225, 26] on link "Ctrl 2 Texto" at bounding box center [241, 26] width 56 height 10
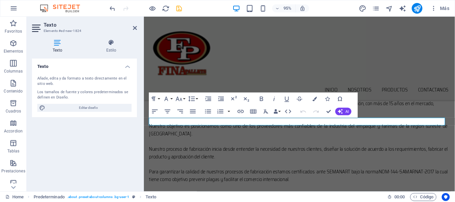
scroll to position [347, 0]
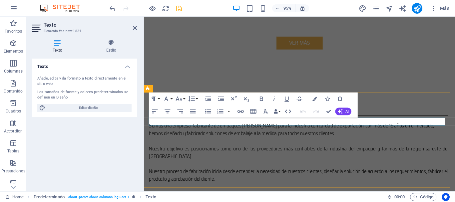
drag, startPoint x: 212, startPoint y: 127, endPoint x: 271, endPoint y: 136, distance: 59.2
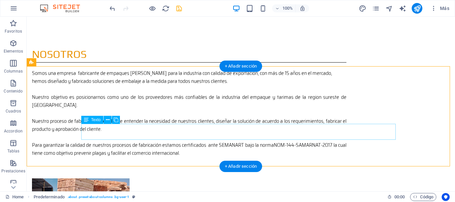
scroll to position [414, 0]
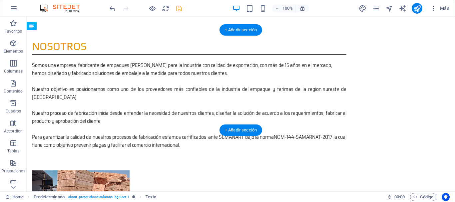
drag, startPoint x: 139, startPoint y: 60, endPoint x: 135, endPoint y: 86, distance: 25.9
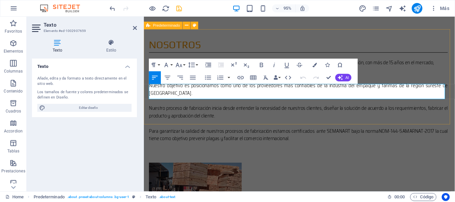
drag, startPoint x: 198, startPoint y: 101, endPoint x: 148, endPoint y: 94, distance: 50.2
copy p "La materia prima que utilizamos para fabricar nuestros productos es de la más a…"
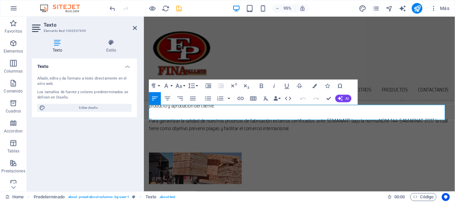
scroll to position [381, 0]
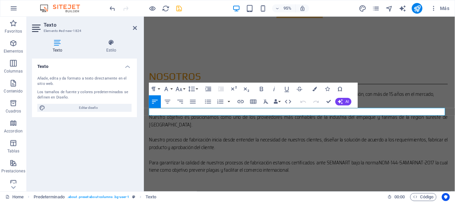
drag, startPoint x: 163, startPoint y: 118, endPoint x: 131, endPoint y: 116, distance: 32.4
drag, startPoint x: 198, startPoint y: 148, endPoint x: 312, endPoint y: 143, distance: 114.7
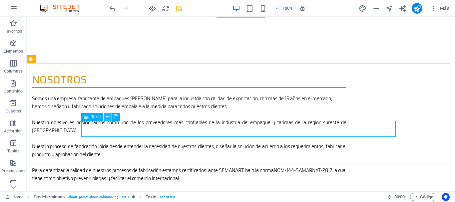
click at [107, 118] on icon at bounding box center [108, 117] width 4 height 7
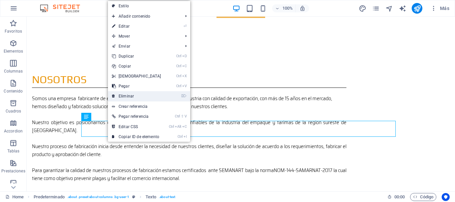
click at [134, 94] on link "⌦ Eliminar" at bounding box center [136, 96] width 57 height 10
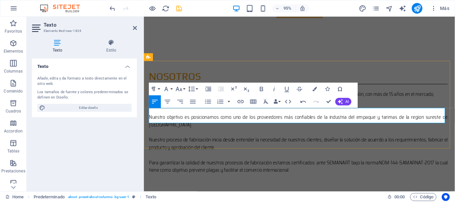
drag, startPoint x: 254, startPoint y: 119, endPoint x: 249, endPoint y: 121, distance: 5.1
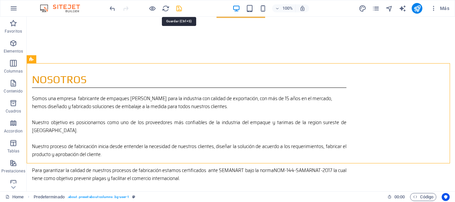
click at [178, 10] on icon "save" at bounding box center [179, 9] width 8 height 8
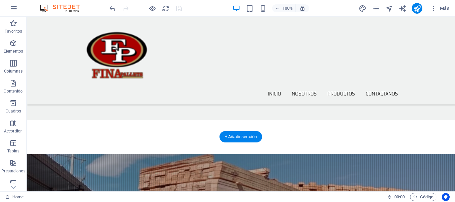
scroll to position [581, 0]
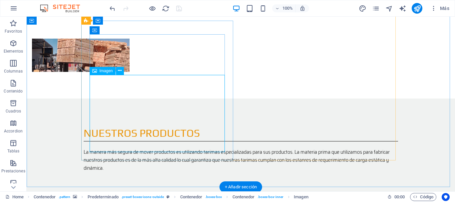
scroll to position [514, 0]
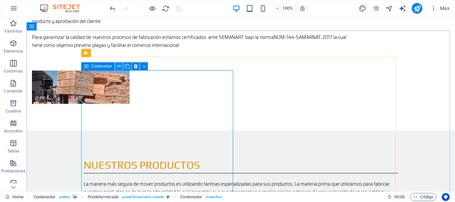
click at [118, 66] on icon at bounding box center [119, 66] width 4 height 7
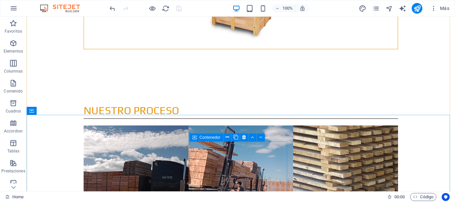
scroll to position [1233, 0]
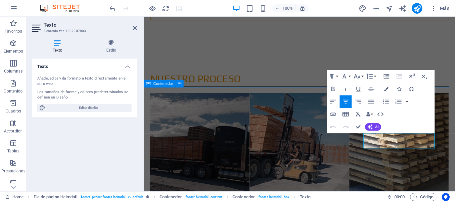
scroll to position [1222, 0]
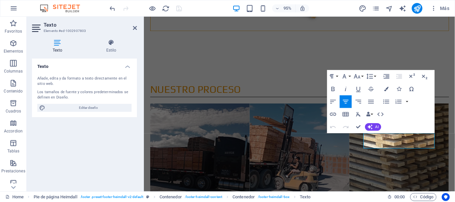
click at [86, 169] on div "Texto Añade, edita y da formato a texto directamente en el sitio web. Los tamañ…" at bounding box center [84, 123] width 105 height 128
click at [418, 8] on icon "publish" at bounding box center [417, 9] width 8 height 8
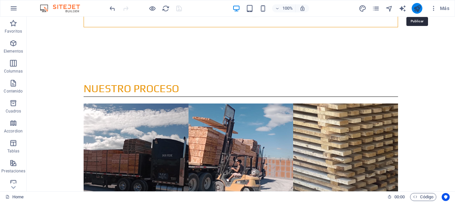
scroll to position [1224, 0]
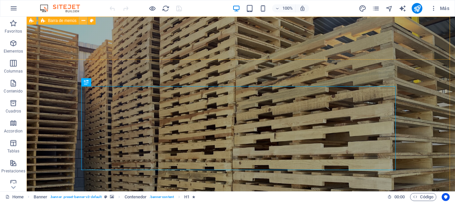
click at [85, 20] on icon at bounding box center [84, 20] width 4 height 7
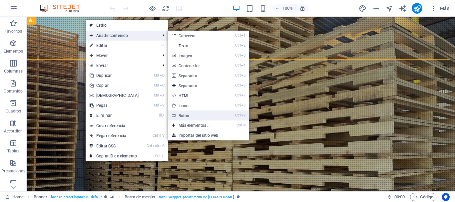
click at [187, 116] on link "Ctrl 9 Botón" at bounding box center [196, 116] width 56 height 10
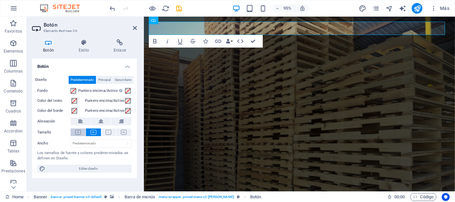
click at [77, 133] on icon at bounding box center [78, 132] width 6 height 5
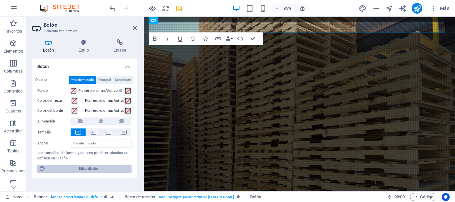
click at [98, 170] on span "Editar diseño" at bounding box center [88, 169] width 82 height 8
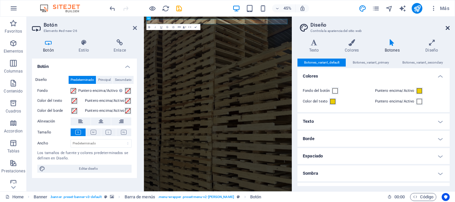
click at [447, 29] on icon at bounding box center [448, 27] width 4 height 5
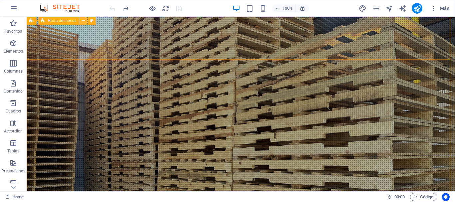
click at [83, 21] on icon at bounding box center [84, 20] width 4 height 7
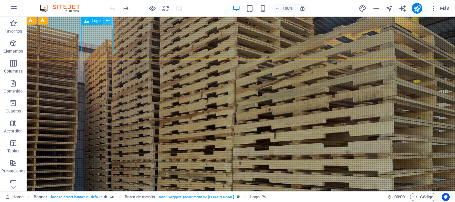
click at [109, 21] on icon at bounding box center [108, 20] width 4 height 7
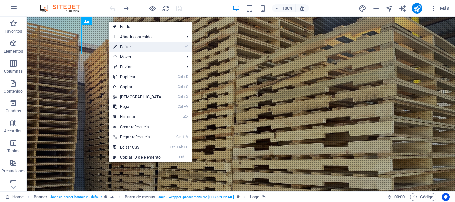
click at [126, 45] on link "⏎ Editar" at bounding box center [137, 47] width 57 height 10
select select "px"
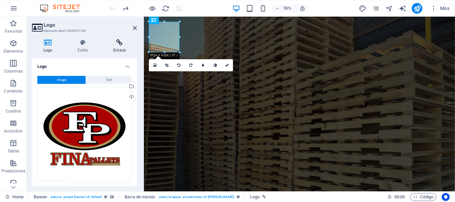
click at [125, 47] on h4 "Enlace" at bounding box center [119, 46] width 35 height 14
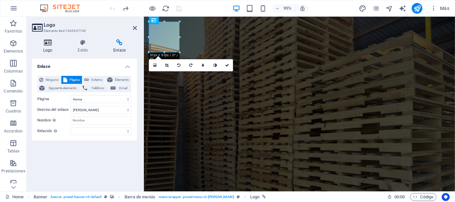
click at [48, 48] on h4 "Logo" at bounding box center [49, 46] width 34 height 14
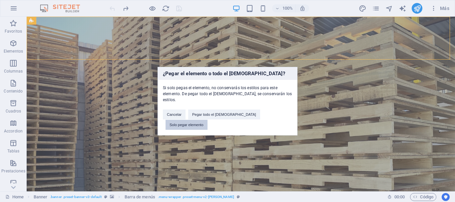
click at [208, 120] on button "Solo pegar elemento" at bounding box center [187, 125] width 42 height 10
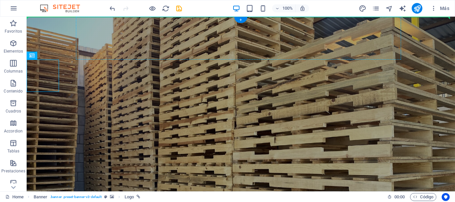
drag, startPoint x: 43, startPoint y: 79, endPoint x: 186, endPoint y: 41, distance: 148.3
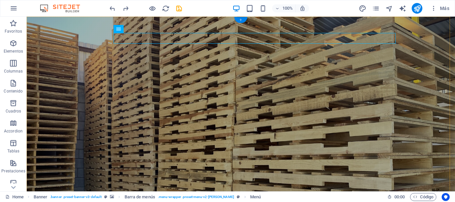
click at [243, 20] on div "+" at bounding box center [240, 20] width 13 height 6
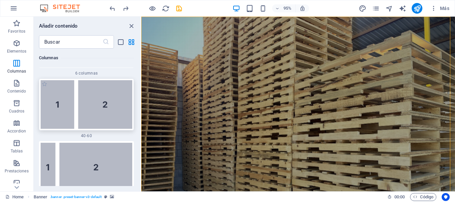
scroll to position [720, 0]
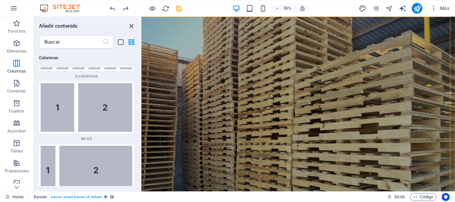
click at [131, 26] on icon "close panel" at bounding box center [132, 26] width 8 height 8
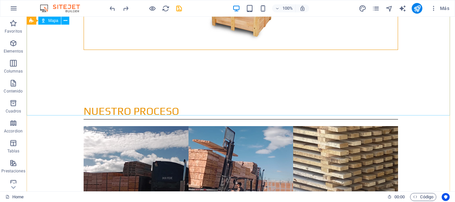
scroll to position [1233, 0]
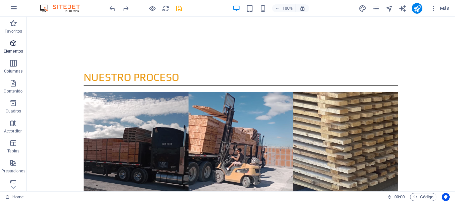
click at [18, 48] on span "Elementos" at bounding box center [13, 47] width 27 height 16
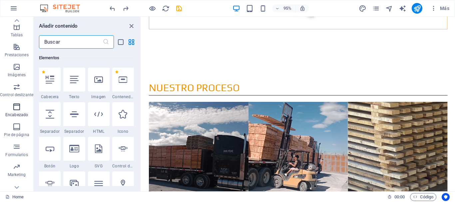
scroll to position [125, 0]
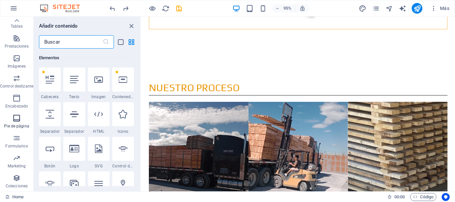
click at [16, 123] on span "Pie de página" at bounding box center [16, 122] width 33 height 16
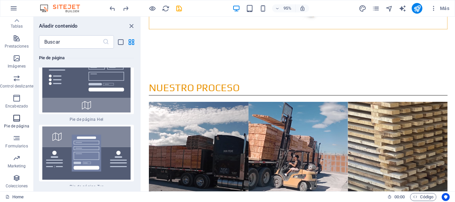
scroll to position [8995, 0]
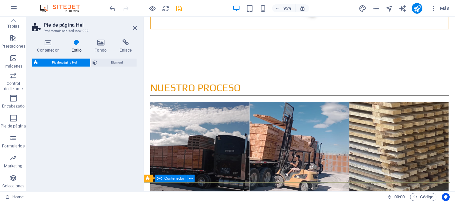
select select "%"
select select "rem"
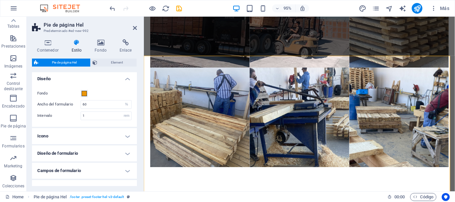
scroll to position [0, 0]
click at [78, 46] on h4 "Estilo" at bounding box center [77, 46] width 23 height 14
click at [126, 81] on h4 "Diseño" at bounding box center [84, 78] width 105 height 12
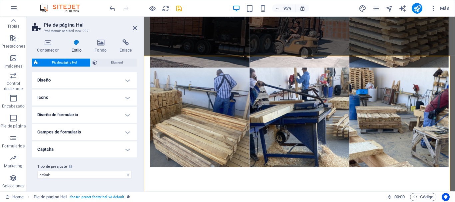
click at [128, 83] on h4 "Diseño" at bounding box center [84, 80] width 105 height 16
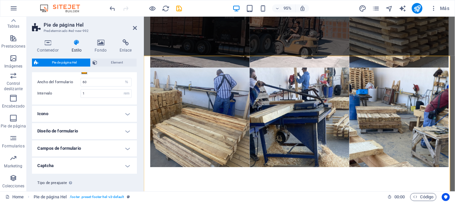
scroll to position [33, 0]
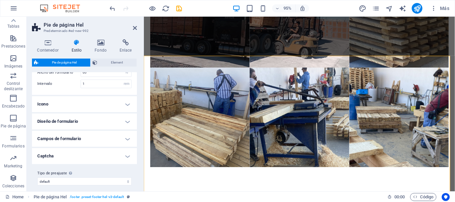
click at [125, 108] on h4 "Icono" at bounding box center [84, 104] width 105 height 16
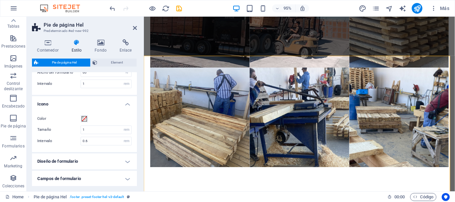
click at [107, 105] on h4 "Icono" at bounding box center [84, 102] width 105 height 12
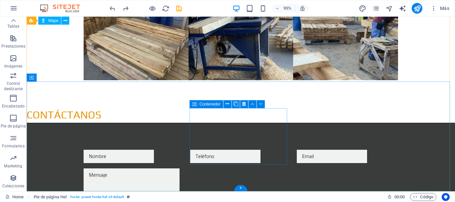
scroll to position [1233, 0]
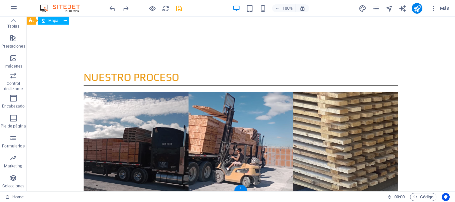
click at [236, 188] on div "+" at bounding box center [240, 188] width 13 height 6
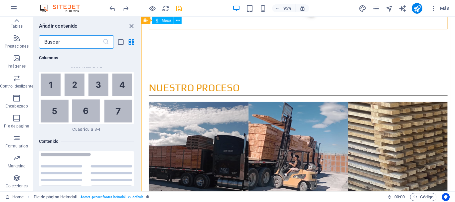
scroll to position [2268, 0]
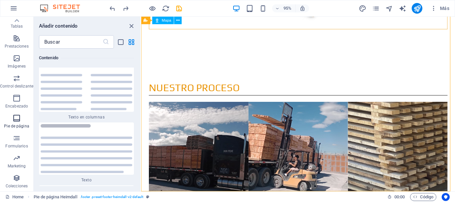
click at [15, 121] on icon "button" at bounding box center [17, 118] width 8 height 8
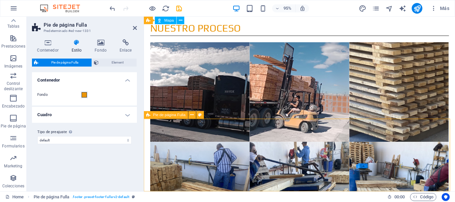
scroll to position [1299, 0]
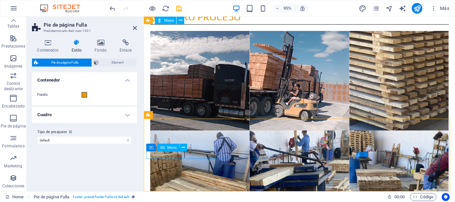
click at [182, 148] on icon at bounding box center [183, 148] width 3 height 7
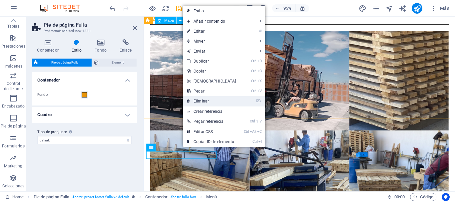
click at [206, 101] on link "⌦ Eliminar" at bounding box center [211, 101] width 57 height 10
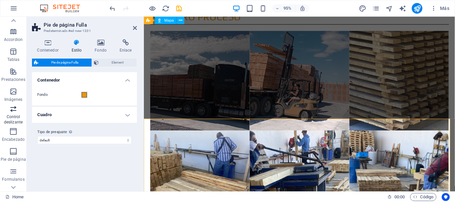
scroll to position [125, 0]
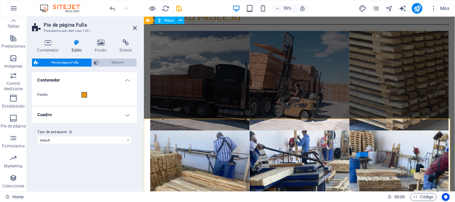
click at [114, 64] on span "Element" at bounding box center [118, 63] width 34 height 8
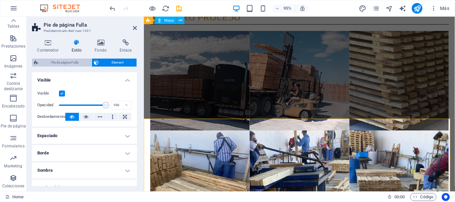
click at [71, 64] on span "Pie de página Fulla" at bounding box center [64, 63] width 49 height 8
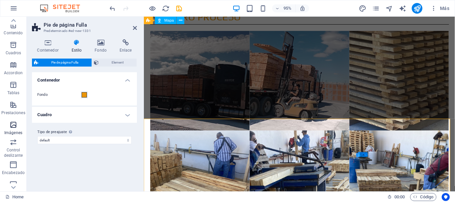
scroll to position [0, 0]
click at [15, 50] on p "Elementos" at bounding box center [13, 51] width 19 height 5
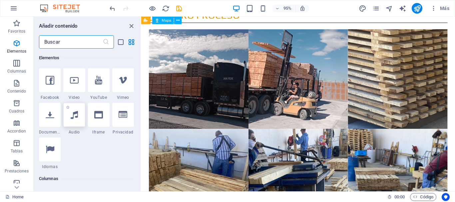
scroll to position [259, 0]
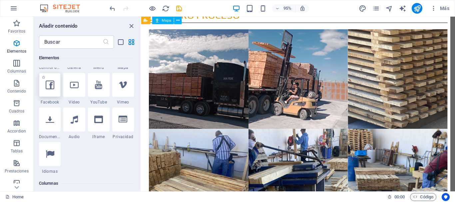
select select "%"
select select "px"
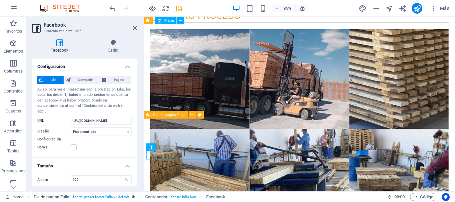
scroll to position [1299, 0]
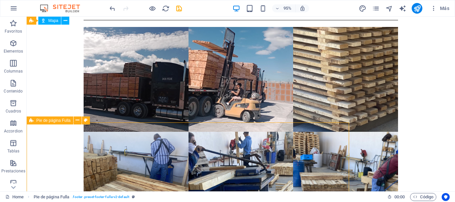
scroll to position [1300, 0]
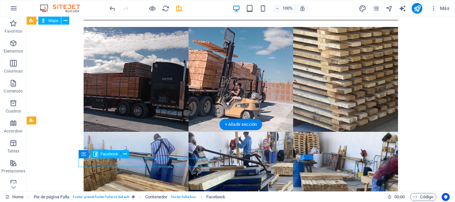
select select "%"
select select "px"
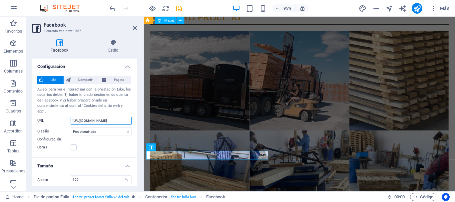
drag, startPoint x: 103, startPoint y: 116, endPoint x: 134, endPoint y: 116, distance: 30.3
click at [134, 116] on div "Like Compartir Página Aviso: para ver e interactuar con la prestación Like, los…" at bounding box center [84, 114] width 105 height 87
click at [120, 128] on select "Predeterminado Botón Contador [PERSON_NAME] Contador de botones" at bounding box center [101, 132] width 61 height 8
click at [71, 128] on select "Predeterminado Botón Contador [PERSON_NAME] Contador de botones" at bounding box center [101, 132] width 61 height 8
click at [107, 128] on select "Predeterminado Botón Contador [PERSON_NAME] Contador de botones" at bounding box center [101, 132] width 61 height 8
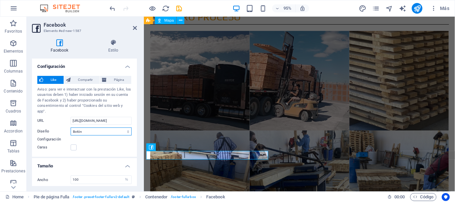
select select "box_count"
click at [71, 128] on select "Predeterminado Botón Contador [PERSON_NAME] Contador de botones" at bounding box center [101, 132] width 61 height 8
type input "61"
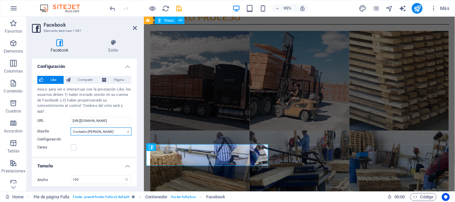
click at [108, 128] on select "Predeterminado Botón Contador [PERSON_NAME] Contador de botones" at bounding box center [101, 132] width 61 height 8
select select "button_count"
click at [71, 128] on select "Predeterminado Botón Contador [PERSON_NAME] Contador de botones" at bounding box center [101, 132] width 61 height 8
type input "20"
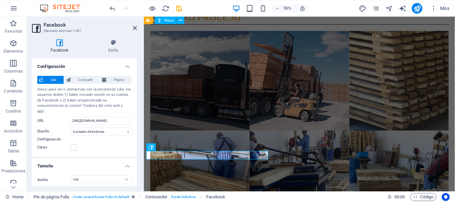
click at [102, 136] on label "Configuración" at bounding box center [84, 140] width 94 height 8
click at [103, 128] on select "Predeterminado Botón Contador [PERSON_NAME] Contador de botones" at bounding box center [101, 132] width 61 height 8
select select "button"
click at [71, 128] on select "Predeterminado Botón Contador [PERSON_NAME] Contador de botones" at bounding box center [101, 132] width 61 height 8
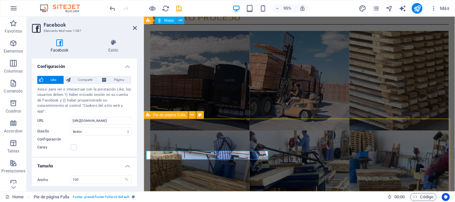
scroll to position [1300, 0]
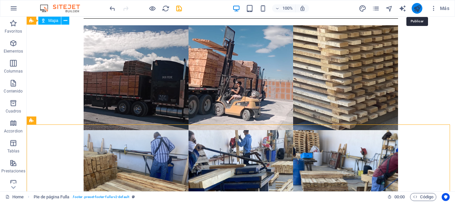
click at [415, 9] on icon "publish" at bounding box center [417, 9] width 8 height 8
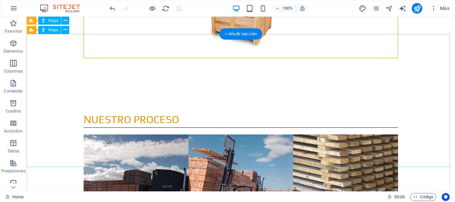
scroll to position [1234, 0]
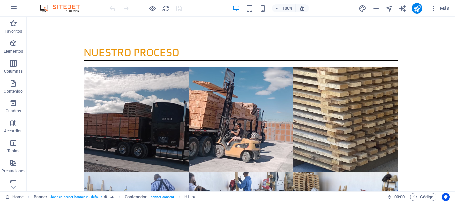
scroll to position [1310, 0]
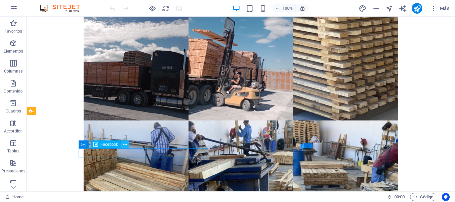
click at [125, 145] on icon at bounding box center [125, 144] width 4 height 7
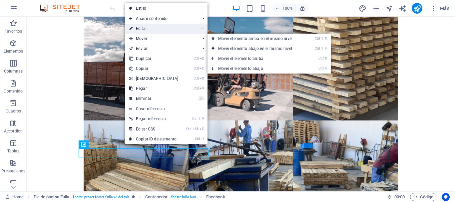
click at [152, 28] on link "⏎ Editar" at bounding box center [153, 29] width 57 height 10
select select "button"
select select "%"
select select "px"
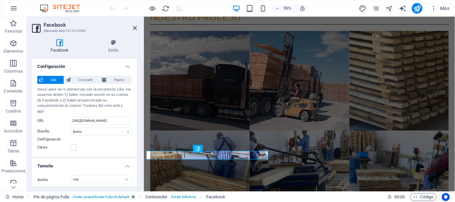
scroll to position [9, 0]
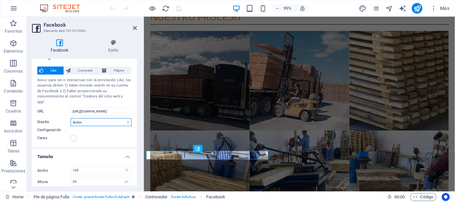
click at [121, 118] on select "Predeterminado Botón Contador [PERSON_NAME] Contador de botones" at bounding box center [101, 122] width 61 height 8
select select "box_count"
click at [71, 118] on select "Predeterminado Botón Contador [PERSON_NAME] Contador de botones" at bounding box center [101, 122] width 61 height 8
type input "61"
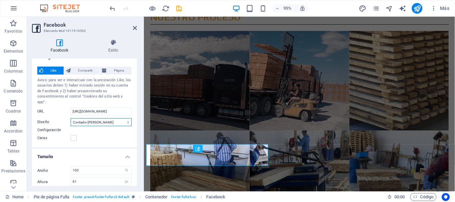
click at [102, 119] on select "Predeterminado Botón Contador [PERSON_NAME] Contador de botones" at bounding box center [101, 122] width 61 height 8
select select "button_count"
click at [71, 118] on select "Predeterminado Botón Contador [PERSON_NAME] Contador de botones" at bounding box center [101, 122] width 61 height 8
type input "20"
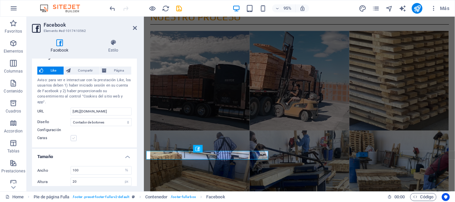
click at [72, 135] on label at bounding box center [74, 138] width 6 height 6
click at [0, 0] on input "Caras" at bounding box center [0, 0] width 0 height 0
click at [74, 135] on label at bounding box center [74, 138] width 6 height 6
click at [0, 0] on input "Caras" at bounding box center [0, 0] width 0 height 0
click at [83, 72] on span "Compartir" at bounding box center [85, 71] width 25 height 8
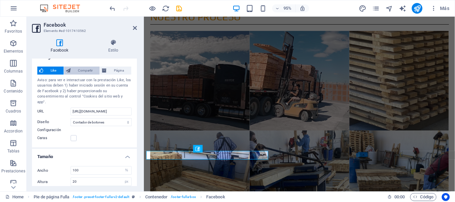
scroll to position [0, 0]
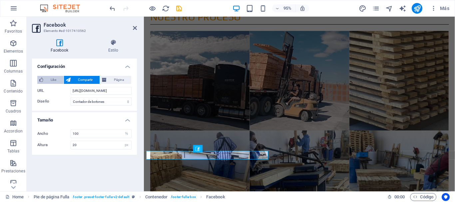
click at [50, 80] on span "Like" at bounding box center [53, 80] width 16 height 8
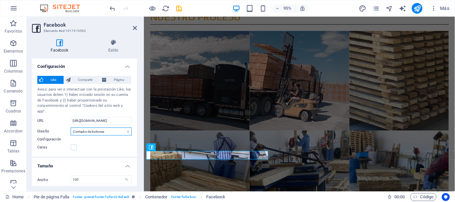
click at [105, 128] on select "Predeterminado Botón Contador [PERSON_NAME] Contador de botones" at bounding box center [101, 132] width 61 height 8
select select "button"
click at [71, 128] on select "Predeterminado Botón Contador [PERSON_NAME] Contador de botones" at bounding box center [101, 132] width 61 height 8
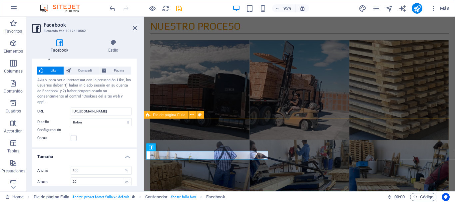
scroll to position [1299, 0]
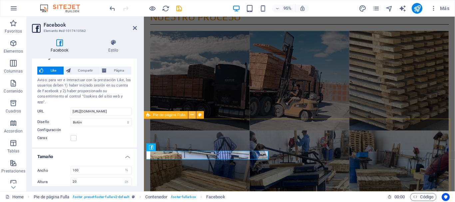
click at [192, 116] on icon at bounding box center [192, 115] width 3 height 7
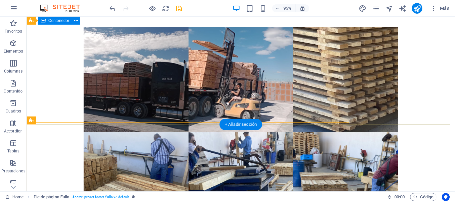
scroll to position [1300, 0]
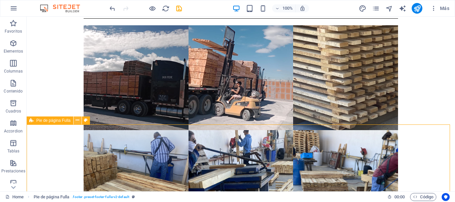
click at [76, 121] on icon at bounding box center [78, 120] width 4 height 7
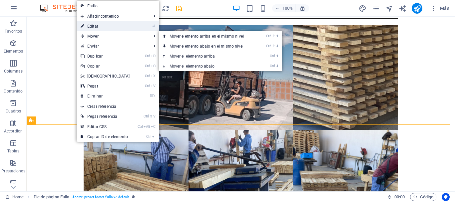
click at [103, 29] on link "⏎ Editar" at bounding box center [105, 26] width 57 height 10
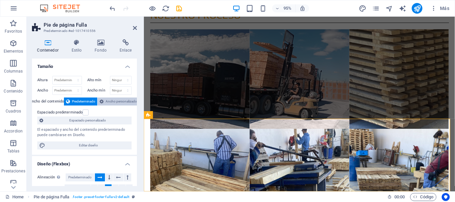
scroll to position [1299, 0]
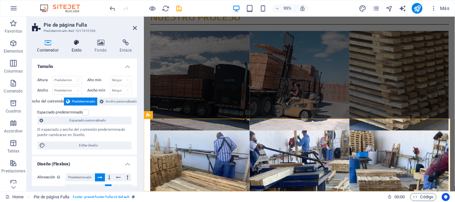
click at [79, 50] on h4 "Estilo" at bounding box center [77, 46] width 23 height 14
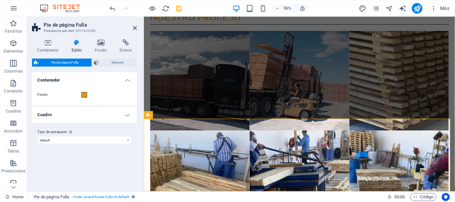
click at [127, 118] on h4 "Cuadro" at bounding box center [84, 115] width 105 height 16
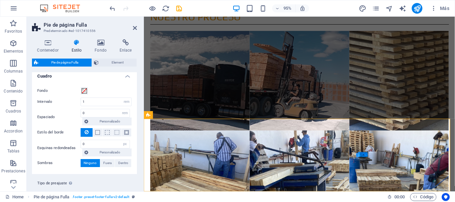
scroll to position [0, 0]
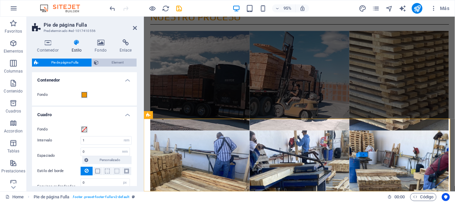
click at [110, 66] on span "Element" at bounding box center [118, 63] width 34 height 8
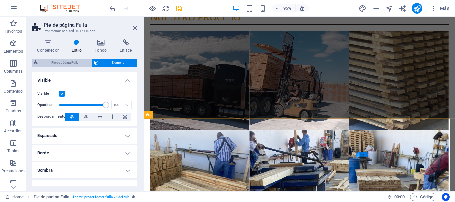
click at [65, 66] on span "Pie de página Fulla" at bounding box center [64, 63] width 49 height 8
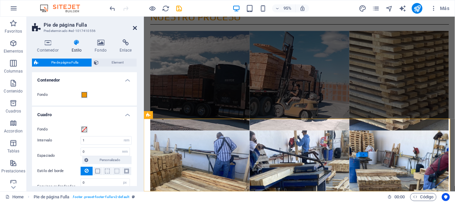
click at [133, 27] on icon at bounding box center [135, 27] width 4 height 5
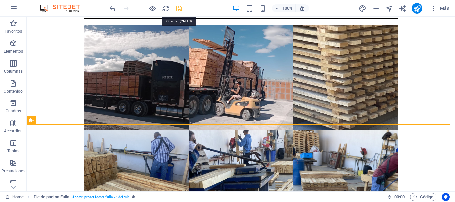
click at [180, 9] on icon "save" at bounding box center [179, 9] width 8 height 8
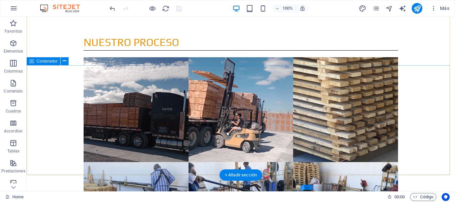
scroll to position [1310, 0]
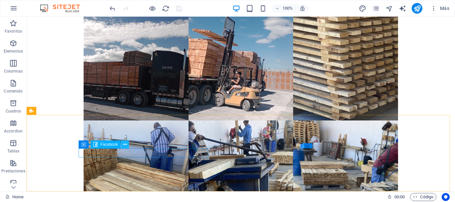
click at [125, 146] on icon at bounding box center [125, 144] width 4 height 7
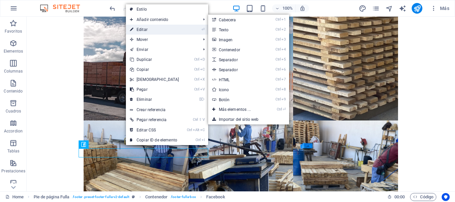
click at [148, 30] on link "⏎ Editar" at bounding box center [154, 30] width 57 height 10
select select "button"
select select "%"
select select "px"
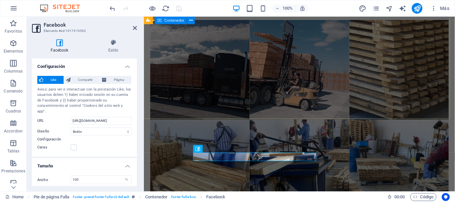
scroll to position [1299, 0]
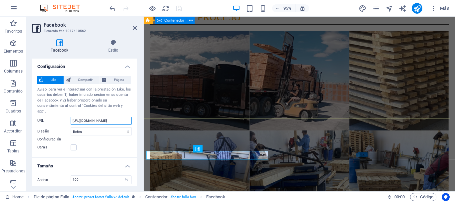
drag, startPoint x: 258, startPoint y: 132, endPoint x: 158, endPoint y: 122, distance: 100.7
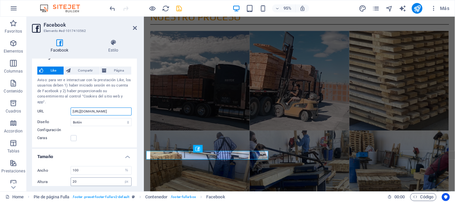
type input "[URL][DOMAIN_NAME]"
click at [102, 178] on input "20" at bounding box center [101, 182] width 60 height 8
click at [416, 8] on icon "publish" at bounding box center [417, 9] width 8 height 8
